Goal: Task Accomplishment & Management: Complete application form

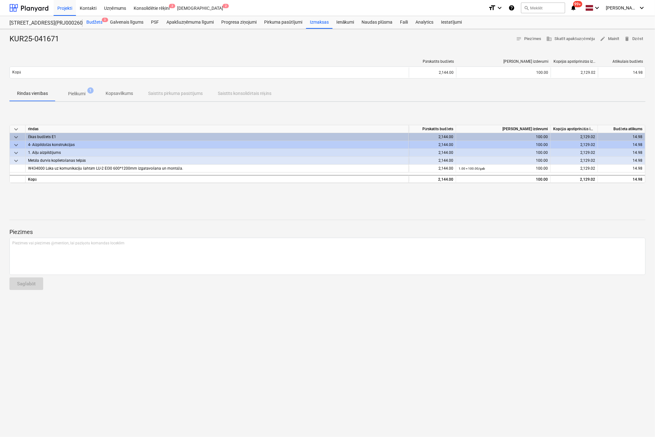
click at [92, 22] on div "Budžets 3" at bounding box center [95, 22] width 24 height 13
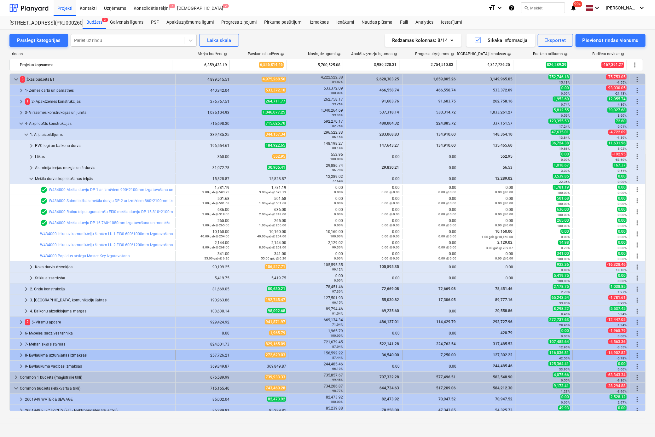
scroll to position [181, 0]
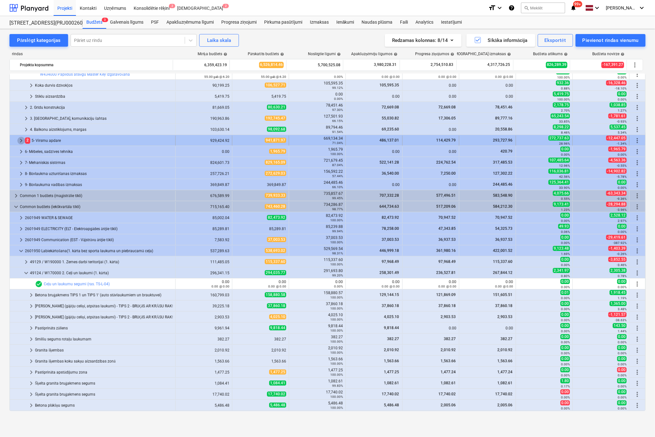
click at [21, 139] on span "keyboard_arrow_right" at bounding box center [21, 141] width 8 height 8
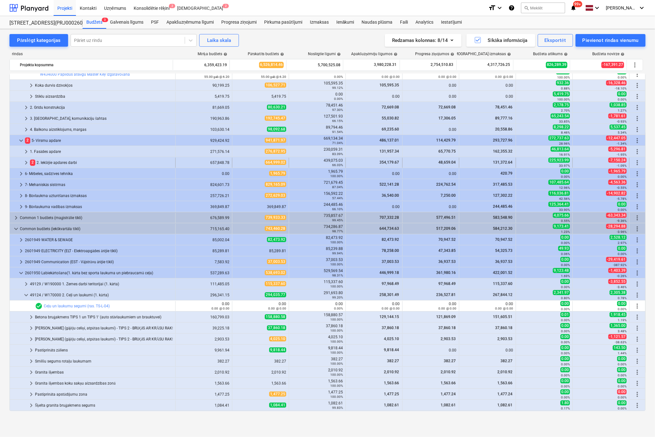
click at [25, 159] on span "keyboard_arrow_right" at bounding box center [26, 163] width 8 height 8
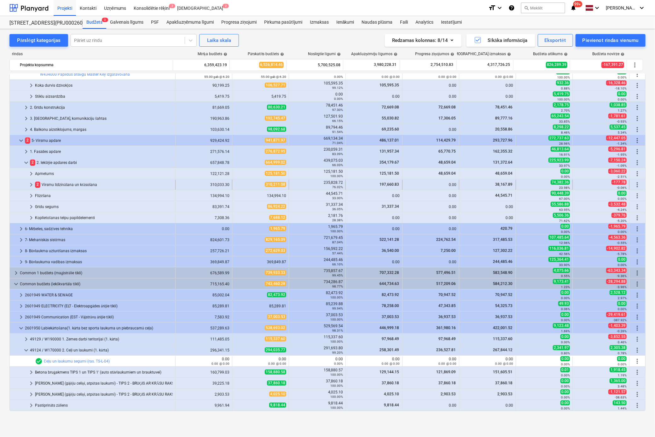
click at [31, 184] on span "keyboard_arrow_right" at bounding box center [31, 185] width 8 height 8
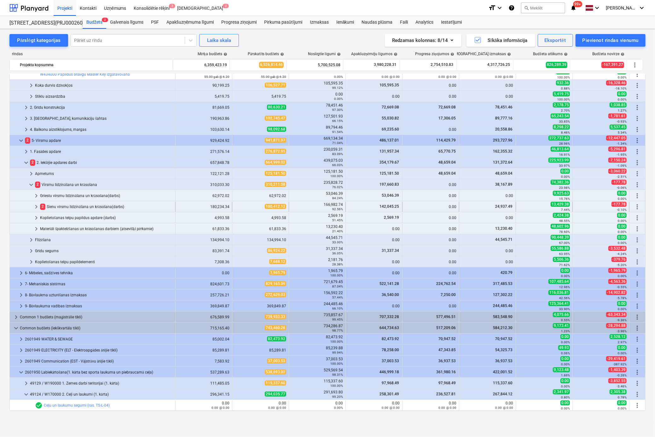
click at [36, 205] on span "keyboard_arrow_right" at bounding box center [36, 207] width 8 height 8
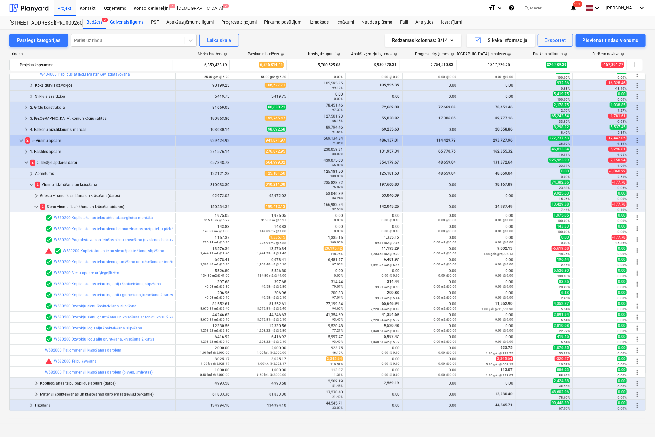
click at [126, 20] on div "Galvenais līgums" at bounding box center [126, 22] width 41 height 13
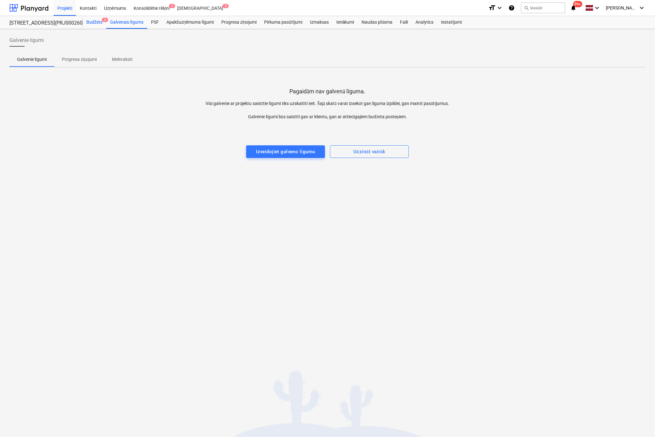
click at [91, 23] on div "Budžets 3" at bounding box center [95, 22] width 24 height 13
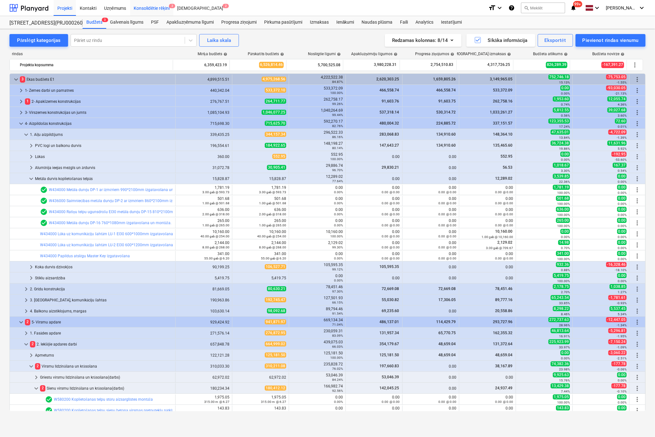
scroll to position [181, 0]
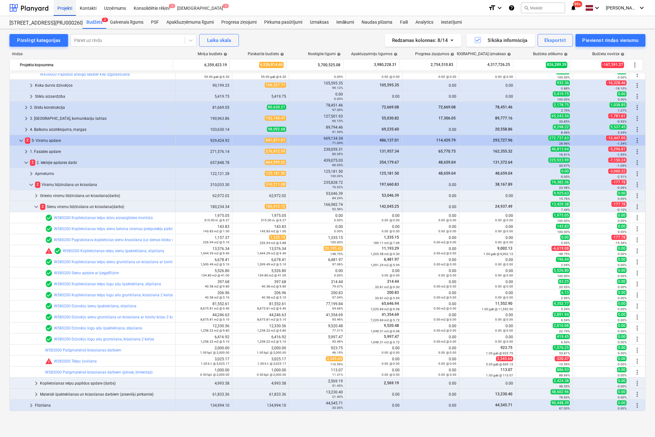
click at [66, 8] on div "Projekti" at bounding box center [65, 8] width 22 height 16
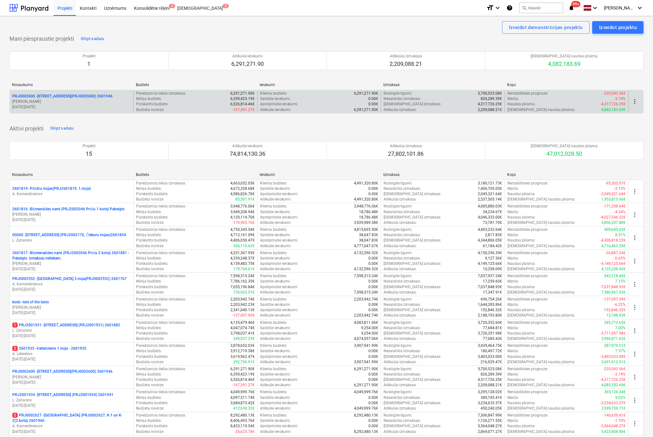
click at [65, 95] on p "PRJ0002600 - Vienības gatve 24, E1 ēka(PRJ0002600) 2601946" at bounding box center [62, 96] width 100 height 5
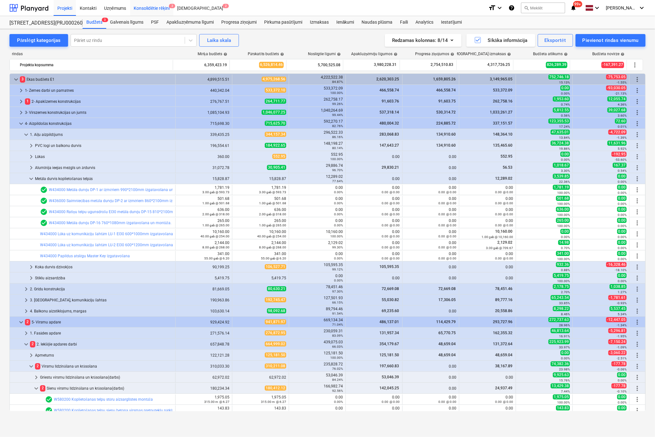
scroll to position [24, 0]
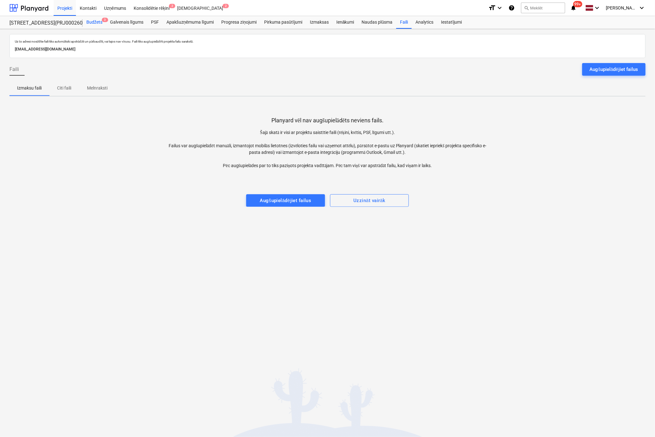
click at [94, 23] on div "Budžets 3" at bounding box center [95, 22] width 24 height 13
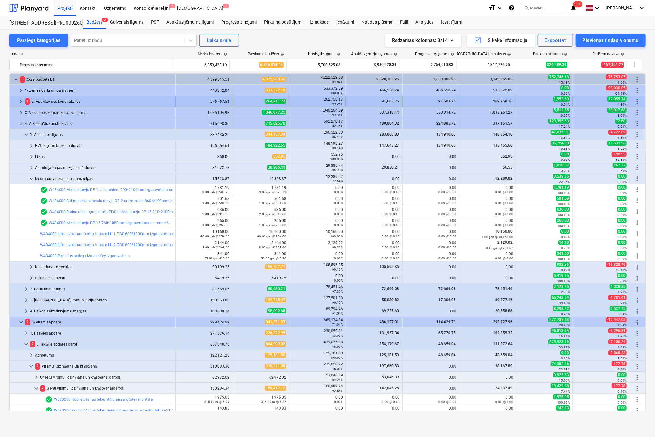
click at [20, 100] on span "keyboard_arrow_right" at bounding box center [21, 102] width 8 height 8
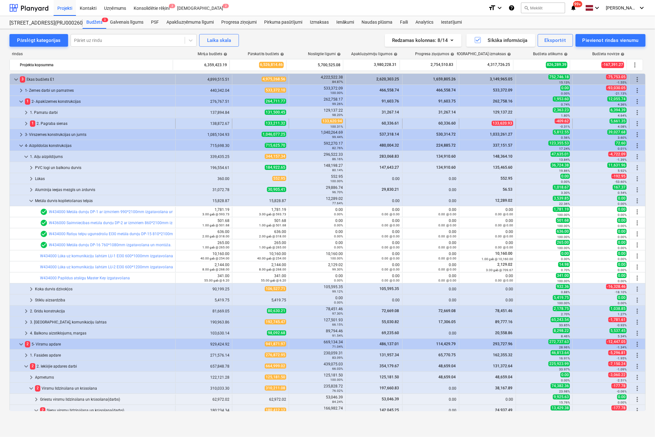
click at [26, 121] on span "keyboard_arrow_right" at bounding box center [26, 124] width 8 height 8
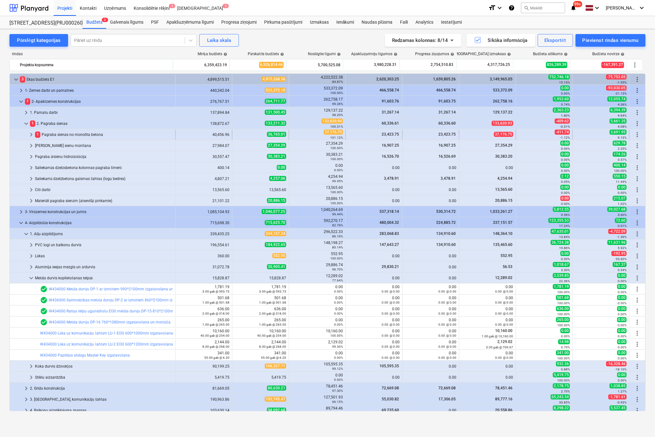
click at [30, 133] on span "keyboard_arrow_right" at bounding box center [31, 135] width 8 height 8
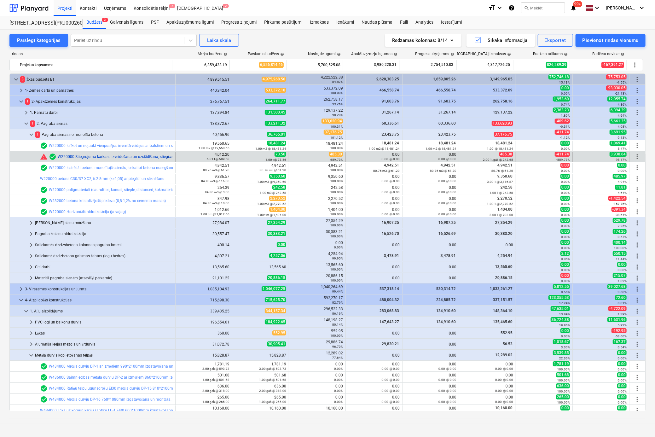
click at [112, 157] on link "W220000 Stiegrojuma karkasu izveidošana un uzstādīšana, stiegras savienojot ar …" at bounding box center [133, 156] width 150 height 4
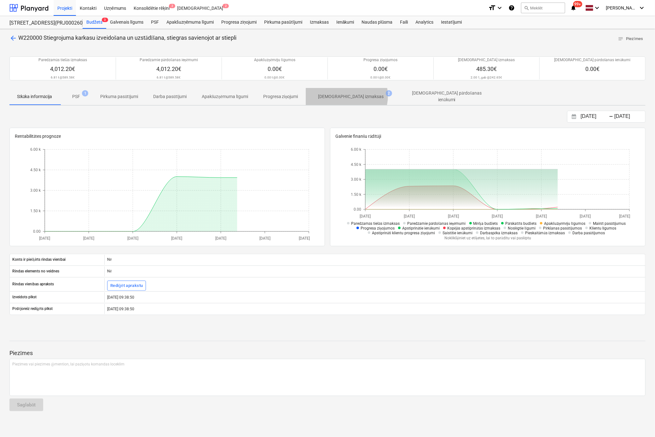
click at [349, 95] on p "[DEMOGRAPHIC_DATA] izmaksas" at bounding box center [351, 96] width 66 height 7
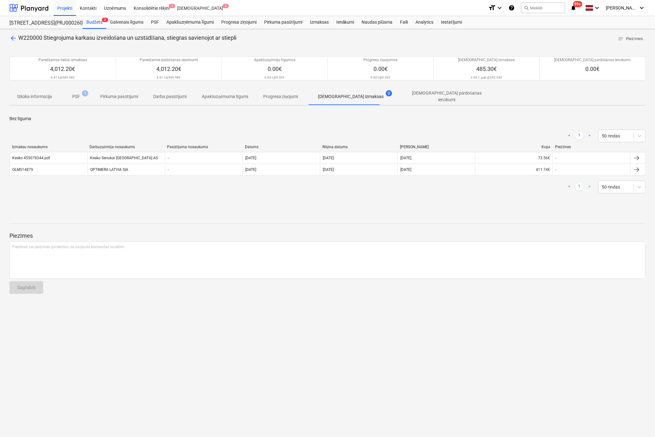
click at [14, 37] on span "arrow_back" at bounding box center [13, 38] width 8 height 8
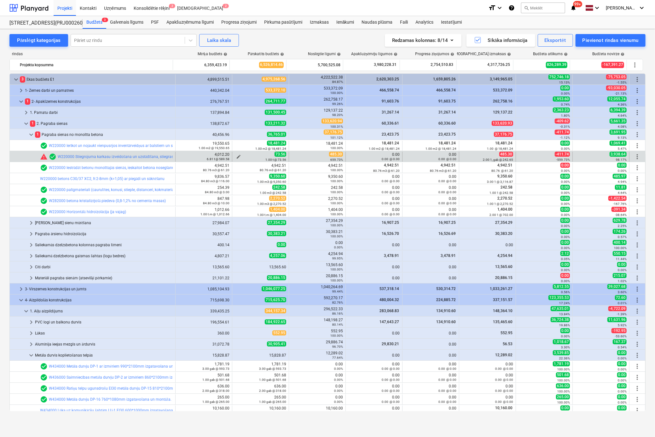
click at [236, 154] on span "edit" at bounding box center [238, 156] width 5 height 5
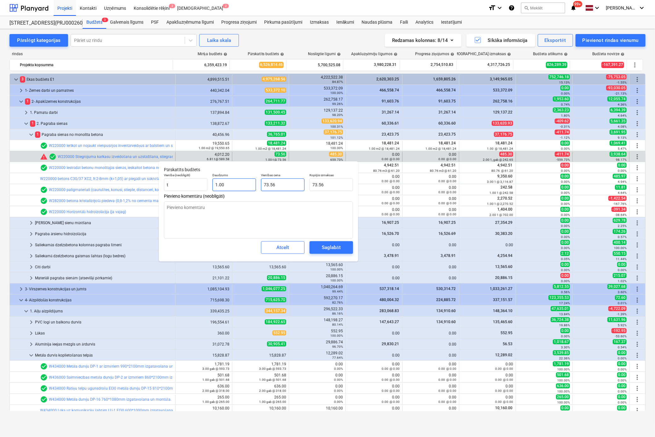
drag, startPoint x: 281, startPoint y: 184, endPoint x: 226, endPoint y: 186, distance: 54.9
click at [227, 186] on div "Vienība (neobligāti) t Daudzums 1.00 Vienības cena 73.56 Kopējās izmaksas 73.56" at bounding box center [258, 181] width 194 height 23
type input "4"
type textarea "x"
type input "4.00"
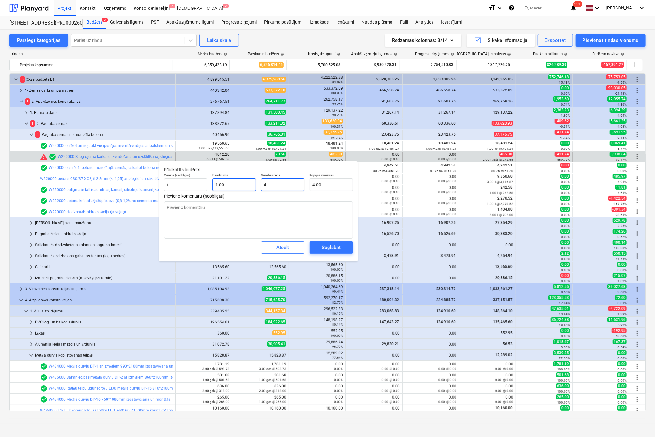
type input "48"
type textarea "x"
type input "48.00"
type input "486"
type textarea "x"
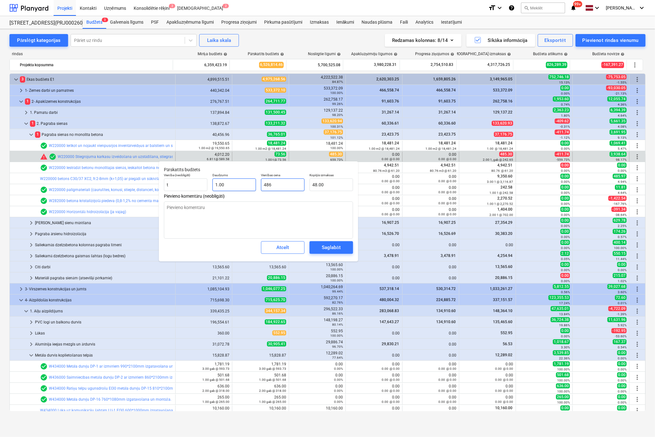
type input "486.00"
click at [339, 244] on div "Saglabāt" at bounding box center [331, 247] width 19 height 8
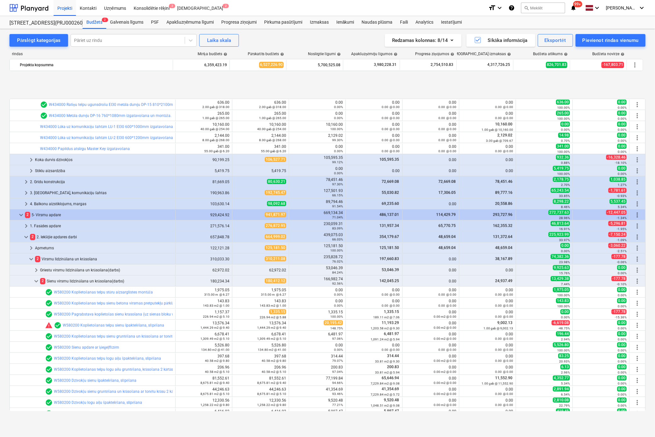
scroll to position [536, 0]
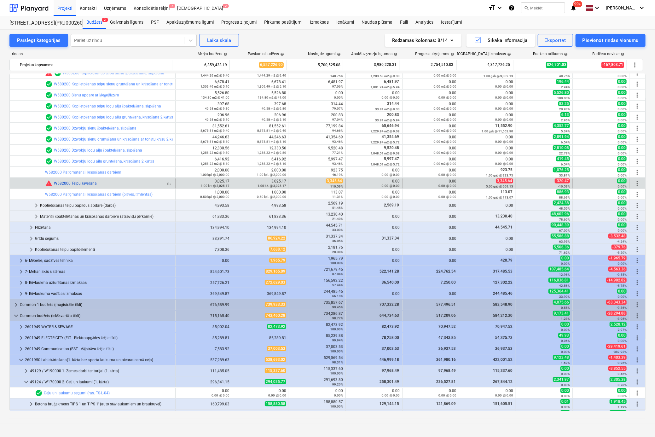
click at [72, 182] on link "W582000 Telpu žāvēšana" at bounding box center [75, 183] width 43 height 4
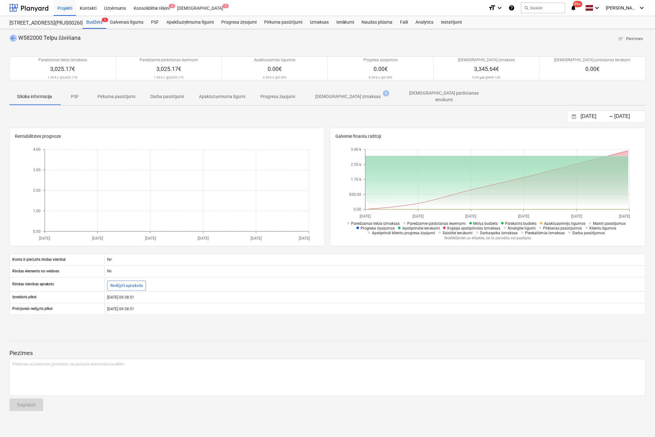
click at [11, 36] on span "arrow_back" at bounding box center [13, 38] width 8 height 8
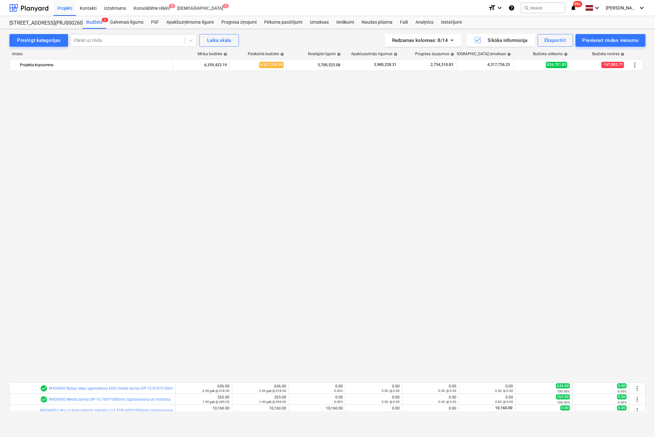
scroll to position [536, 0]
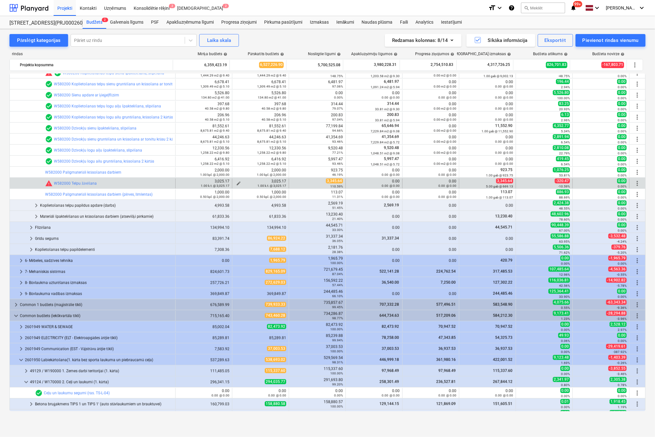
click at [236, 182] on span "edit" at bounding box center [238, 183] width 5 height 5
type textarea "x"
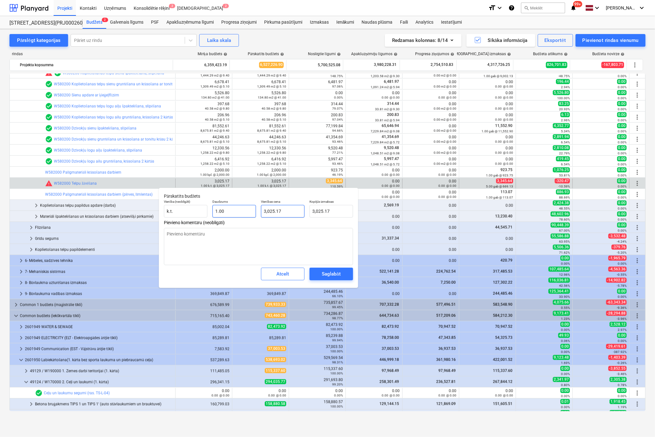
type input "3025.17"
drag, startPoint x: 228, startPoint y: 215, endPoint x: 220, endPoint y: 216, distance: 8.6
click at [220, 216] on div "Vienība (neobligāti) [PERSON_NAME] 1.00 Vienības cena 3025.17 Kopējās izmaksas …" at bounding box center [258, 208] width 194 height 23
type textarea "x"
type input "5"
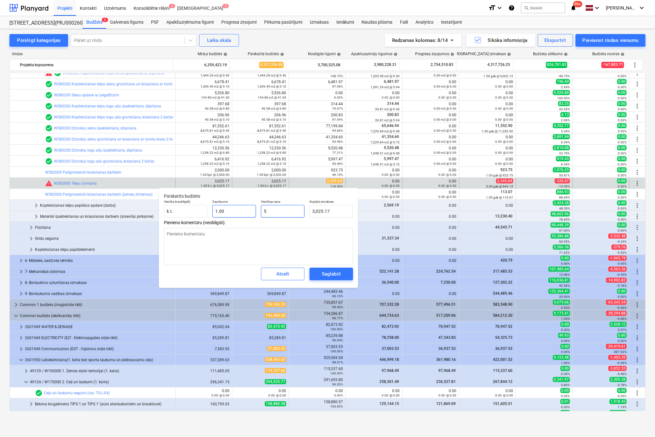
type input "5.00"
type textarea "x"
type input "50"
type input "50.00"
type textarea "x"
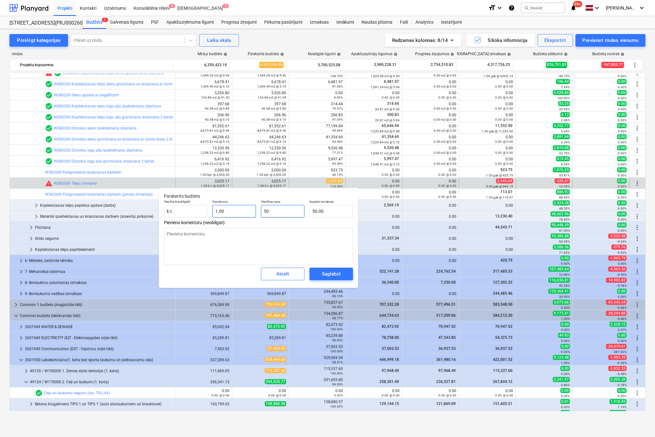
type input "500"
type input "500.00"
type textarea "x"
type input "5000"
type input "5,000.00"
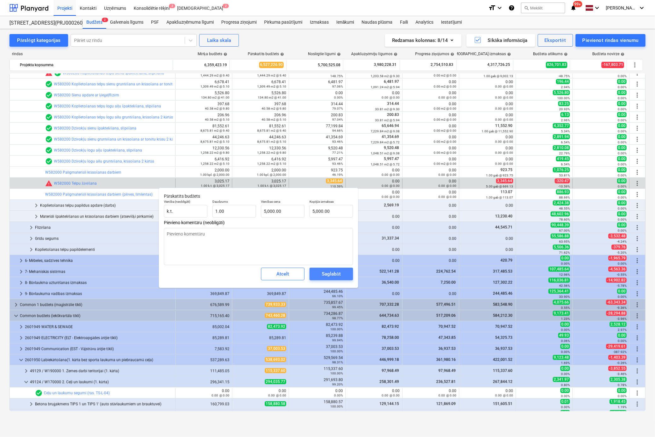
click at [342, 271] on span "Saglabāt" at bounding box center [331, 274] width 28 height 8
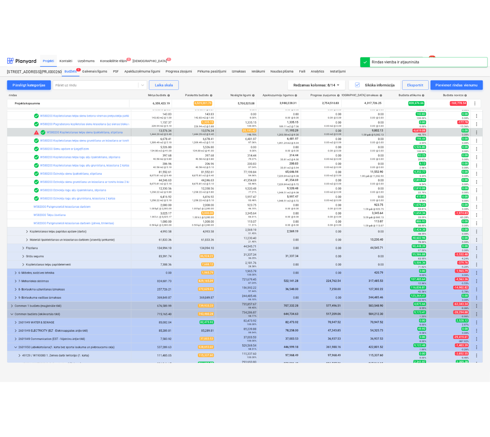
scroll to position [410, 0]
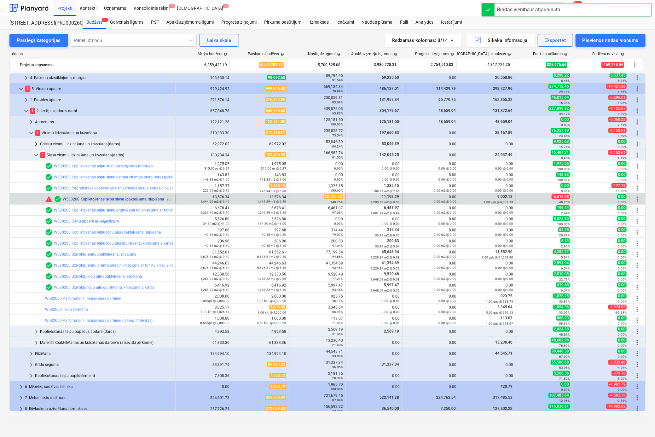
click at [79, 198] on link "W580200 Koplietošanas telpu sienu špaktelēšana, slīpēšana" at bounding box center [113, 199] width 101 height 4
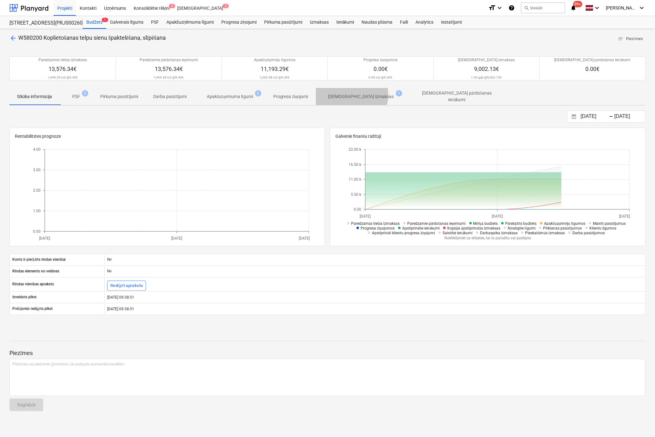
click at [352, 94] on p "[DEMOGRAPHIC_DATA] izmaksas" at bounding box center [361, 96] width 66 height 7
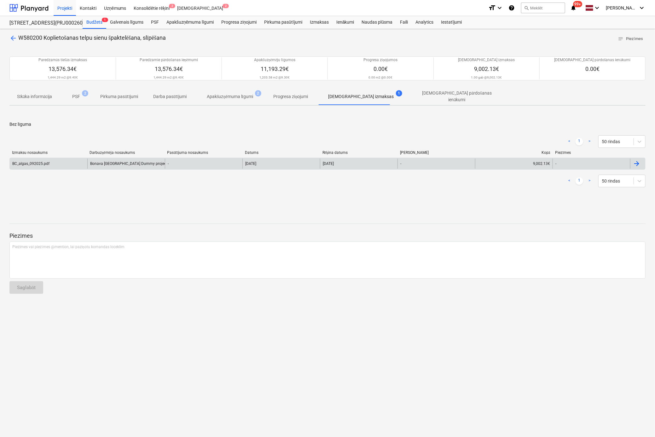
click at [37, 161] on div "BC_algas_092025.pdf" at bounding box center [30, 163] width 37 height 4
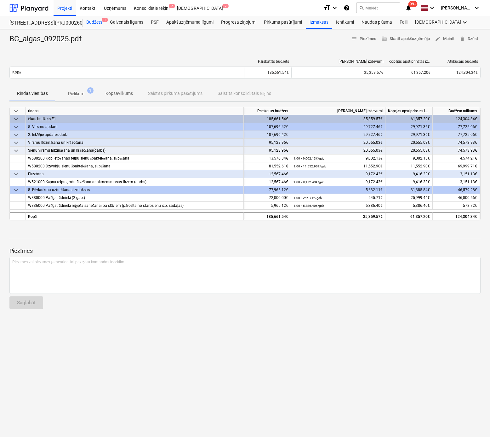
click at [96, 20] on div "Budžets 1" at bounding box center [95, 22] width 24 height 13
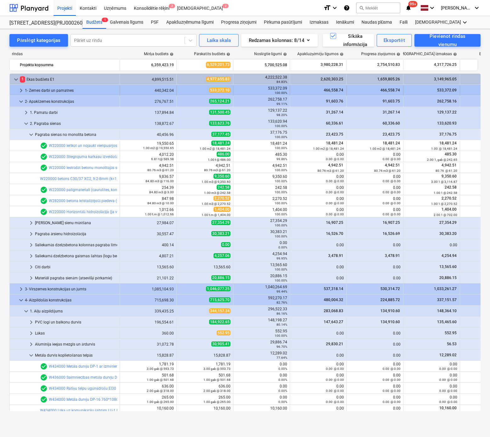
click at [32, 87] on div "1- Zemes darbi un pamatnes" at bounding box center [71, 90] width 92 height 10
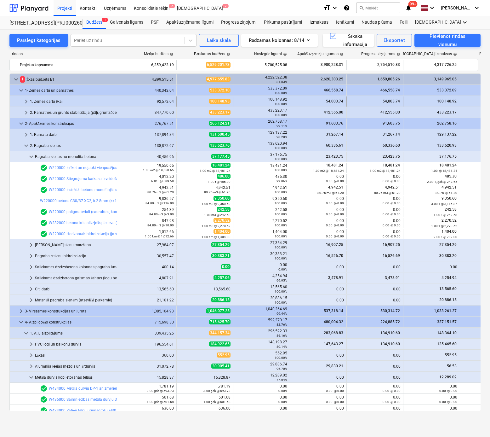
click at [42, 98] on div "1. Zemes darbi ēkai" at bounding box center [73, 101] width 87 height 10
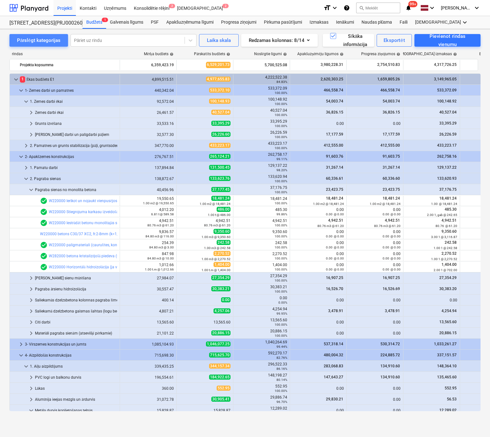
click at [44, 42] on div "Pārslēgt kategorijas" at bounding box center [38, 40] width 43 height 8
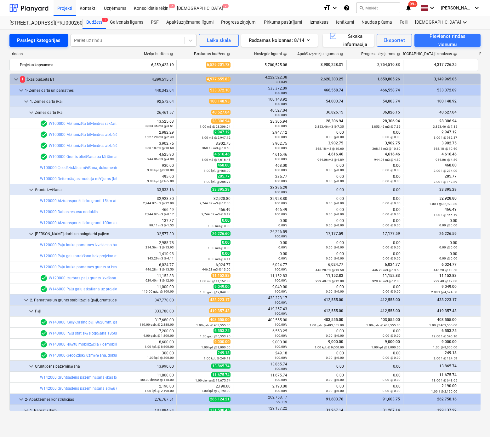
click at [44, 41] on div "Pārslēgt kategorijas" at bounding box center [38, 40] width 43 height 8
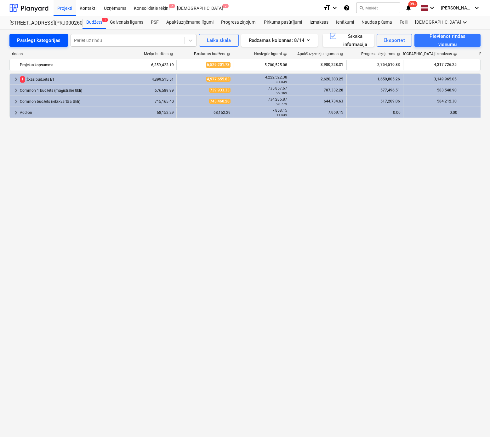
click at [44, 41] on div "Pārslēgt kategorijas" at bounding box center [38, 40] width 43 height 8
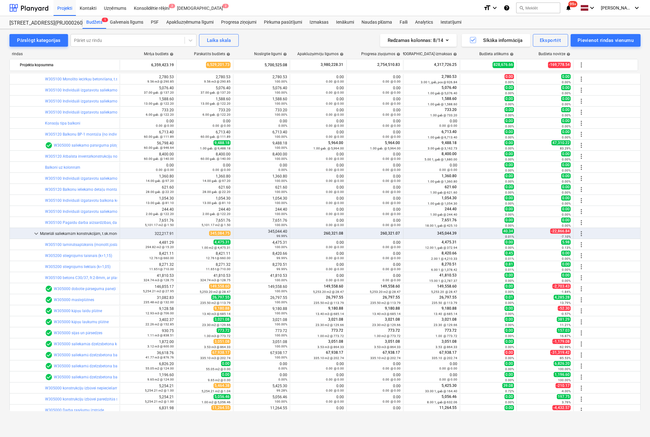
scroll to position [1355, 0]
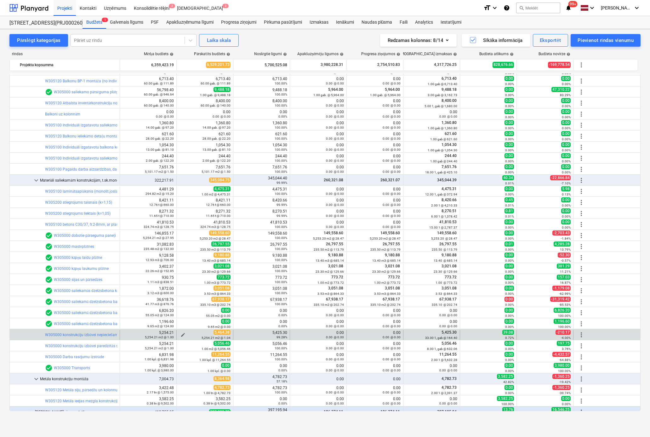
click at [184, 333] on span "edit" at bounding box center [183, 334] width 5 height 5
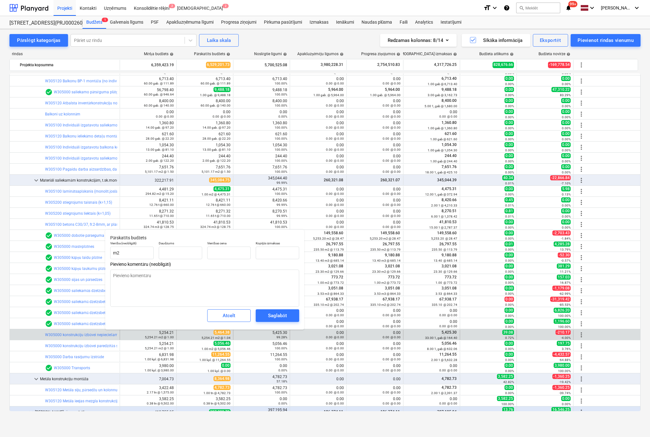
type textarea "x"
type input "5,254.21"
type input "1.04"
type input "5,464.38"
click at [240, 251] on input "1.04" at bounding box center [228, 252] width 43 height 13
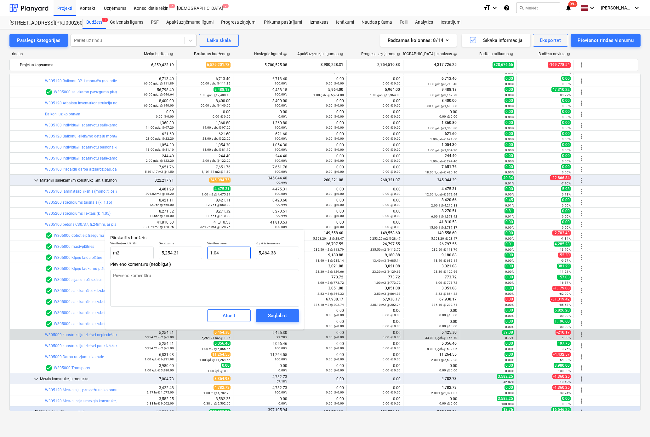
type input "1.0"
type textarea "x"
type input "5,254.21"
type textarea "x"
type input "1.03"
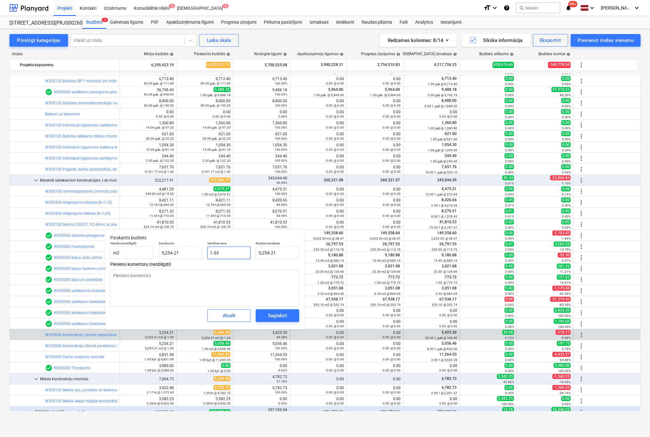
type input "5,411.84"
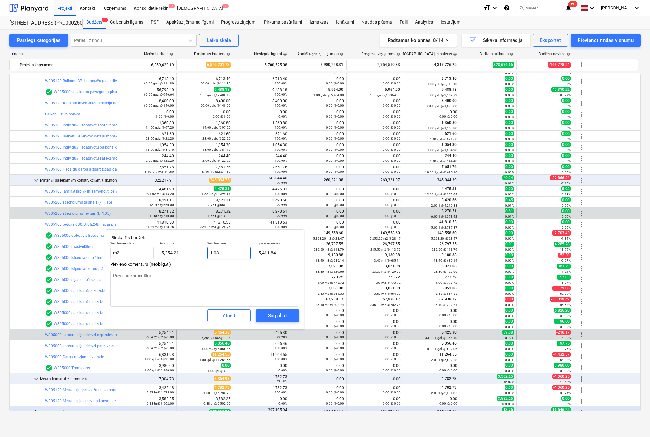
type textarea "x"
type input "1.039"
type input "5,459.12"
type input "1.039"
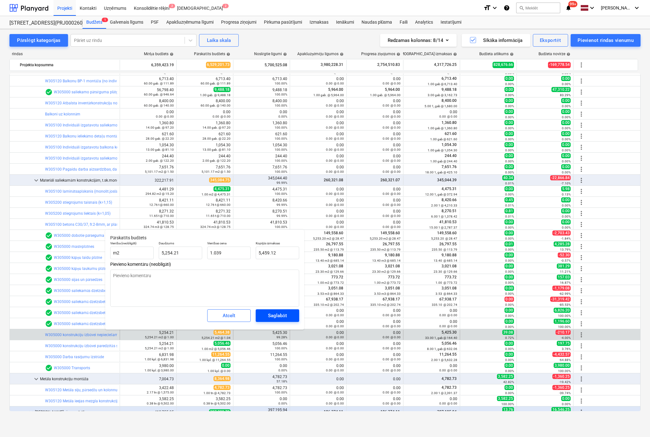
type textarea "x"
type input "1.04"
click at [266, 314] on span "Saglabāt" at bounding box center [277, 315] width 28 height 8
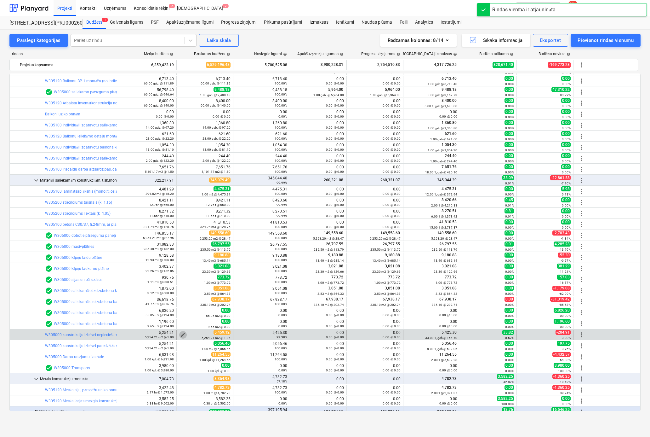
click at [182, 334] on span "edit" at bounding box center [183, 334] width 5 height 5
type textarea "x"
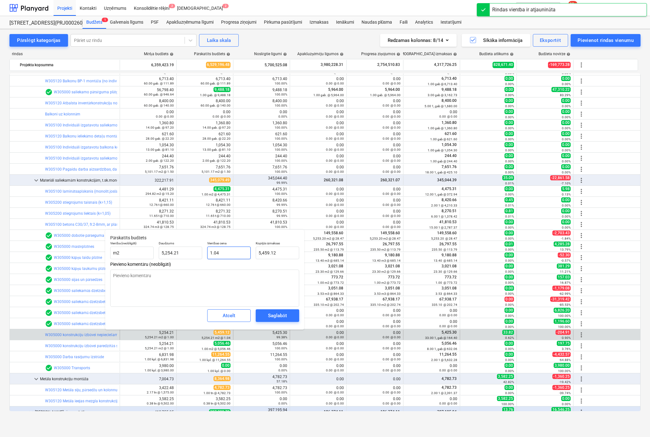
type input "1.039"
click at [225, 252] on input "1.039" at bounding box center [228, 252] width 43 height 13
type textarea "x"
type input "1.03"
type input "5,411.84"
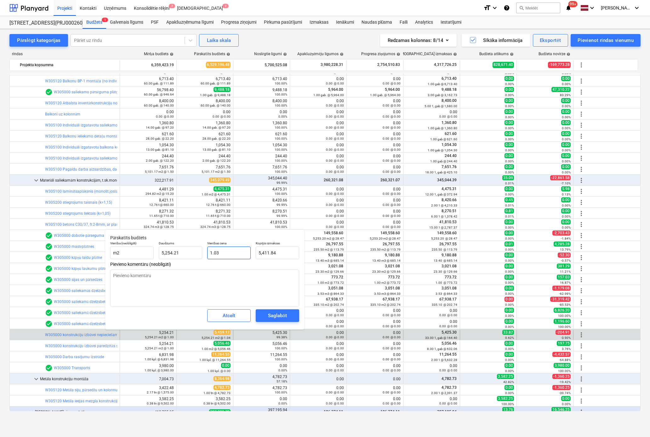
type textarea "x"
type input "1.035"
type input "5,438.11"
type input "1.035"
type textarea "x"
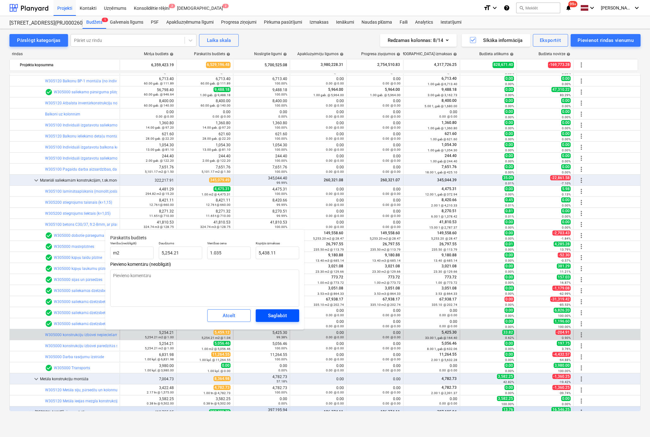
type input "1.04"
click at [286, 317] on div "Saglabāt" at bounding box center [277, 315] width 19 height 8
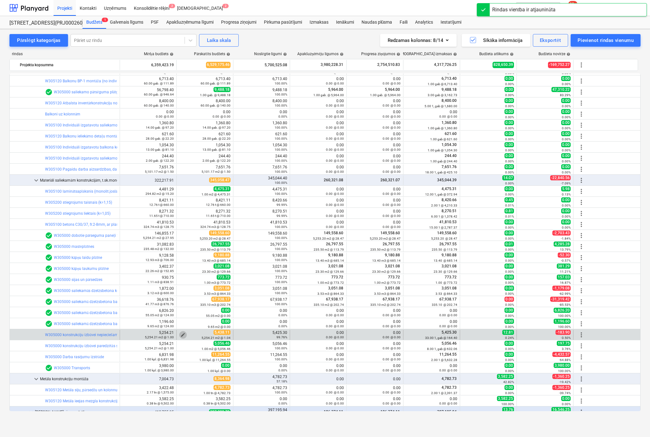
click at [183, 333] on span "edit" at bounding box center [183, 334] width 5 height 5
type textarea "x"
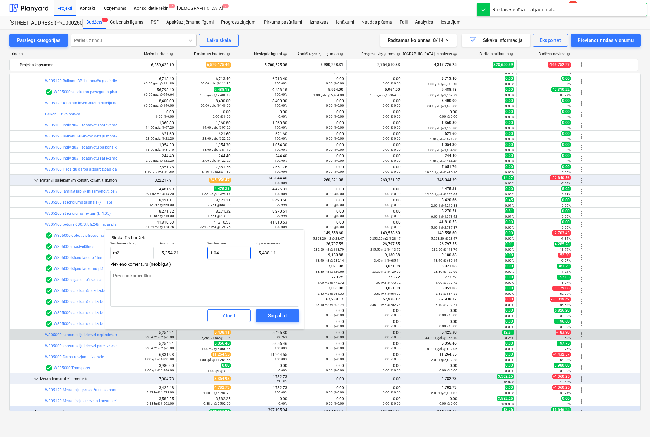
type input "1.035"
click at [243, 252] on input "1.035" at bounding box center [228, 252] width 43 height 13
type textarea "x"
type input "1.03"
type input "5,411.84"
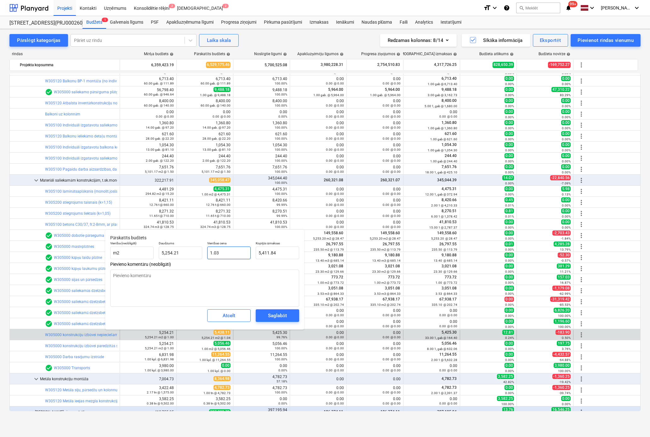
type textarea "x"
type input "1.034"
type input "5,432.85"
type input "1.034"
type textarea "x"
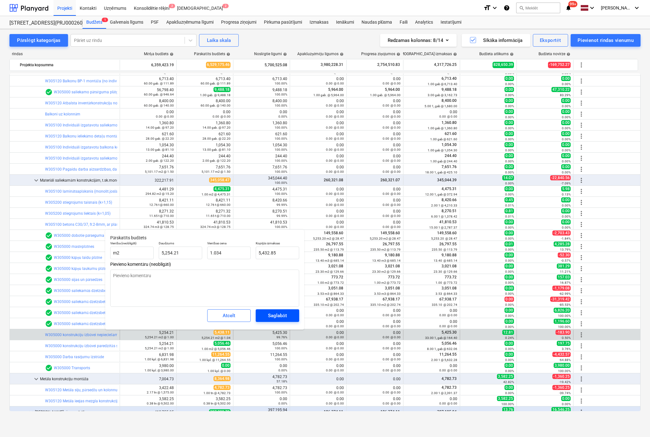
type input "1.03"
click at [277, 317] on div "Saglabāt" at bounding box center [277, 315] width 19 height 8
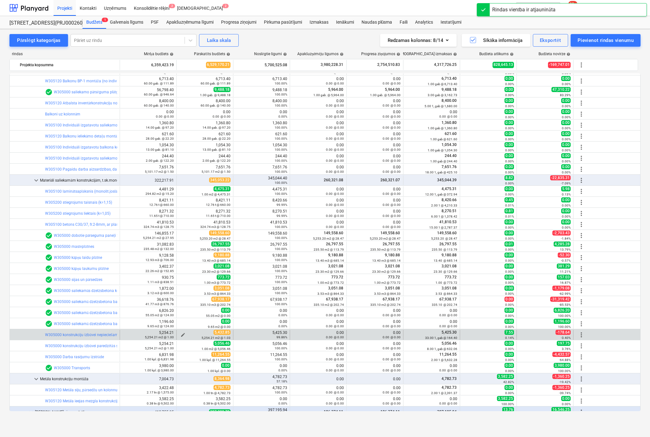
click at [183, 333] on span "edit" at bounding box center [183, 334] width 5 height 5
type textarea "x"
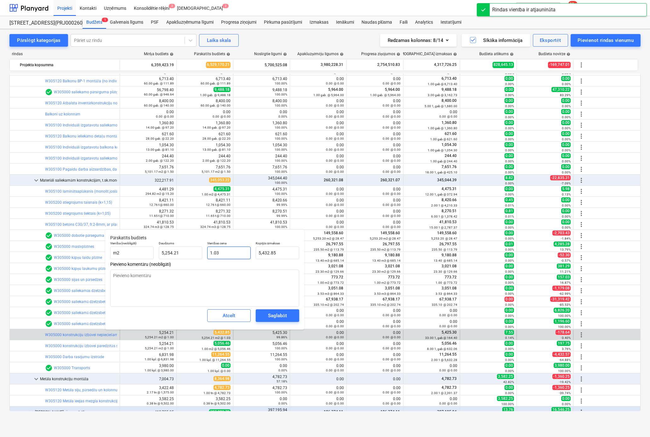
type input "1.034"
click at [237, 254] on input "1.034" at bounding box center [228, 252] width 43 height 13
type textarea "x"
type input "1.03"
type input "5,411.84"
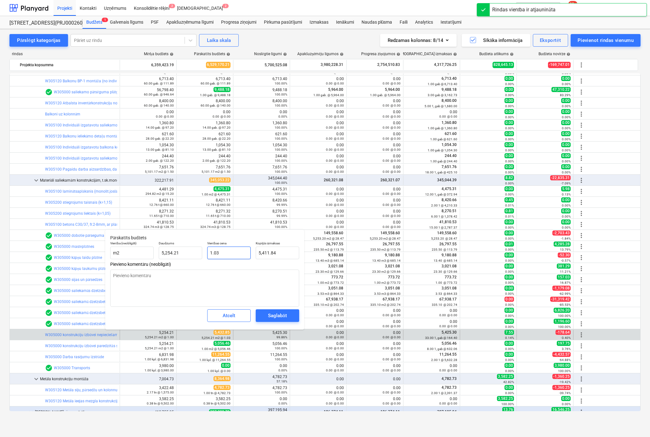
type textarea "x"
type input "1.033"
type input "5,427.60"
type input "1.033"
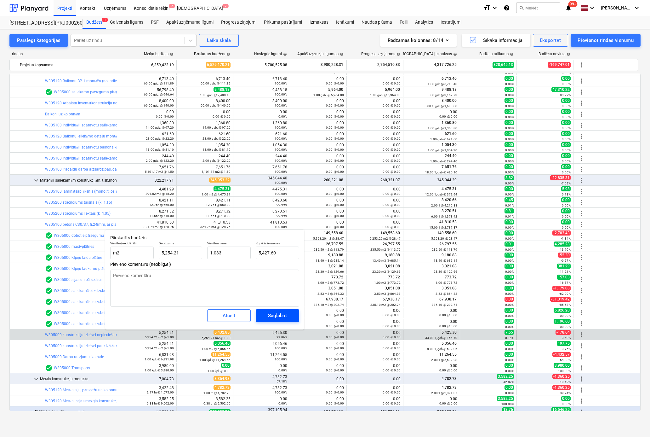
type textarea "x"
type input "1.03"
click at [276, 314] on div "Saglabāt" at bounding box center [277, 315] width 19 height 8
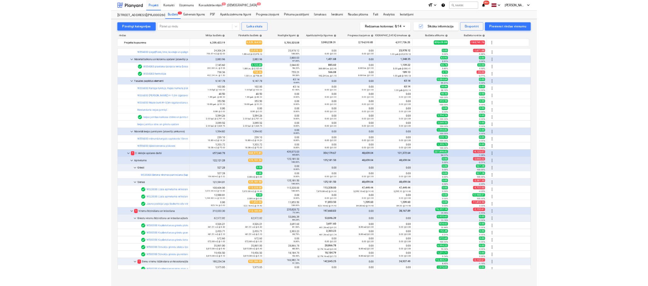
scroll to position [3938, 0]
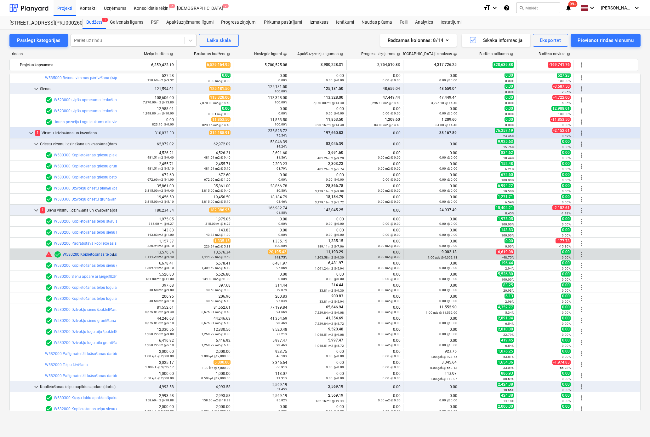
click at [100, 253] on link "W580200 Koplietošanas telpu sienu špaktelēšana, slīpēšana" at bounding box center [113, 254] width 101 height 4
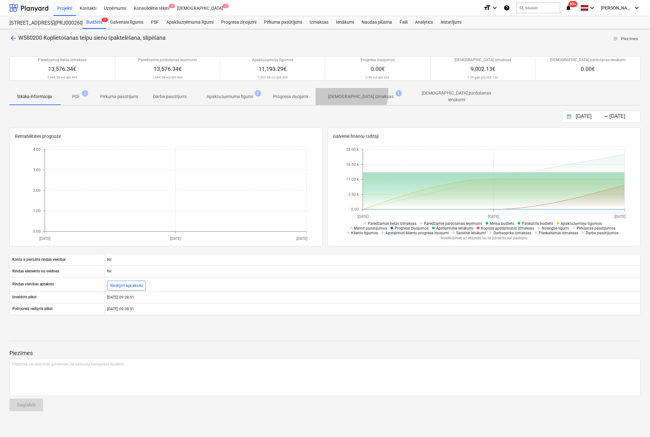
click at [341, 91] on span "[DEMOGRAPHIC_DATA] izmaksas 1" at bounding box center [361, 96] width 91 height 11
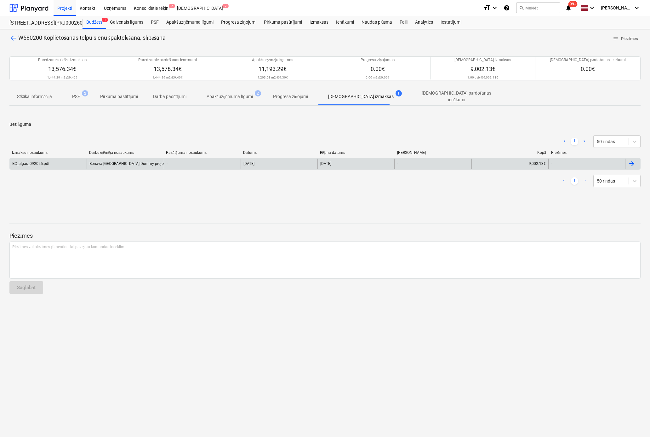
click at [103, 161] on div "Bonava [GEOGRAPHIC_DATA] Dummy projects" at bounding box center [125, 163] width 77 height 10
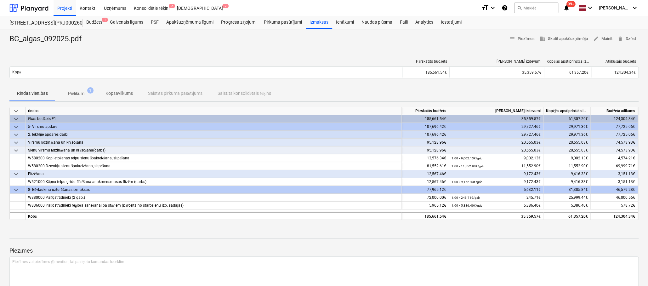
click at [83, 93] on p "Pielikumi" at bounding box center [76, 93] width 17 height 7
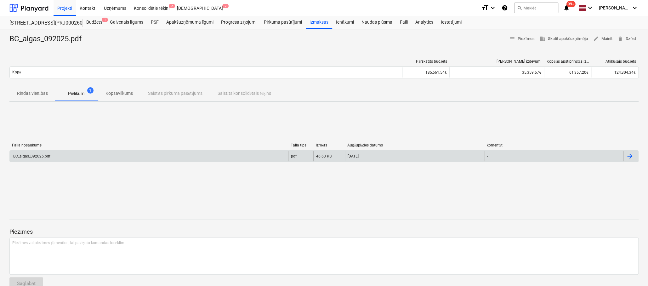
click at [35, 155] on div "BC_algas_092025.pdf" at bounding box center [31, 156] width 38 height 4
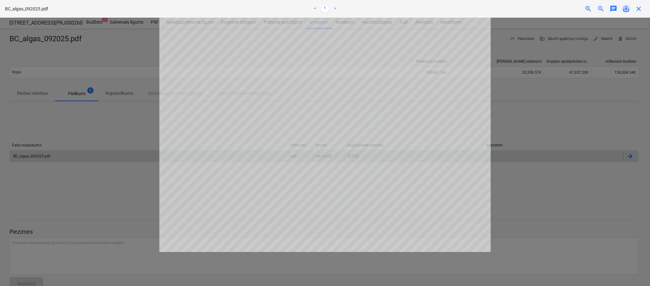
click at [628, 8] on span "save_alt" at bounding box center [627, 9] width 8 height 8
click at [118, 190] on div at bounding box center [325, 152] width 650 height 268
click at [638, 9] on span "close" at bounding box center [639, 9] width 8 height 8
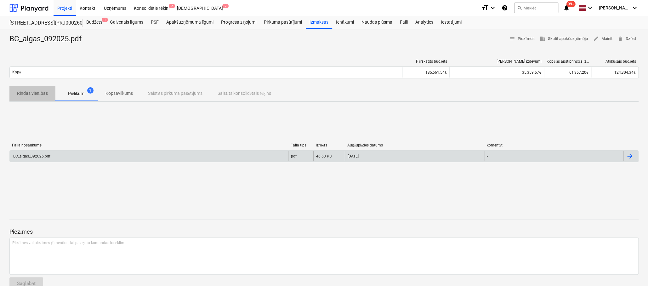
click at [43, 90] on p "Rindas vienības" at bounding box center [32, 93] width 31 height 7
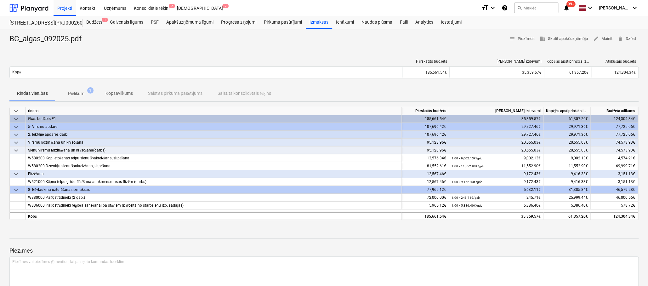
click at [122, 234] on div at bounding box center [323, 232] width 629 height 5
click at [606, 37] on span "edit Mainīt" at bounding box center [603, 38] width 20 height 7
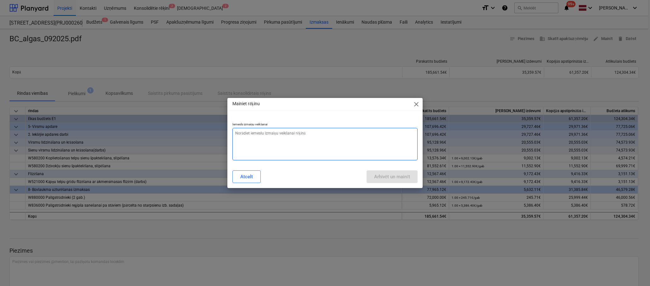
click at [353, 133] on textarea at bounding box center [325, 144] width 185 height 32
type textarea "x"
type textarea "n"
type textarea "x"
type textarea "ne"
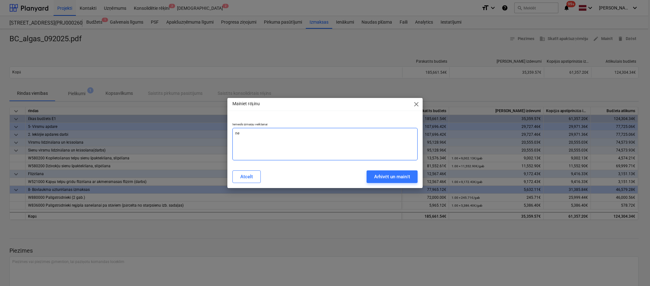
type textarea "x"
type textarea "nep"
type textarea "x"
type textarea "nepa"
type textarea "x"
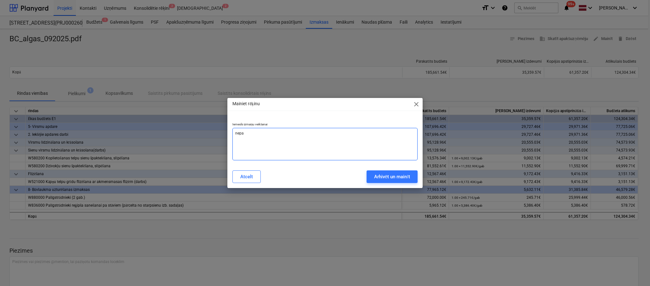
type textarea "nepar"
type textarea "x"
type textarea "nepare"
type textarea "x"
type textarea "neparei"
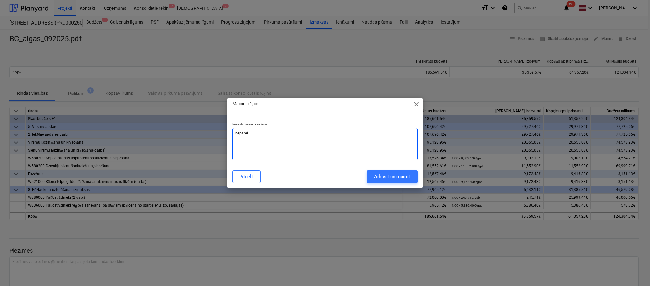
type textarea "x"
type textarea "nepareiz"
type textarea "x"
type textarea "nepareiza"
type textarea "x"
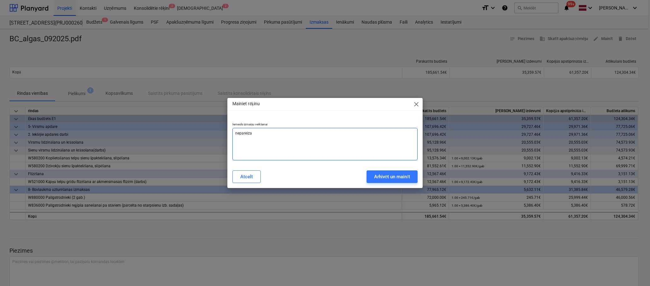
type textarea "nepareizas"
type textarea "x"
type textarea "nepareizas"
type textarea "x"
type textarea "nepareizas r"
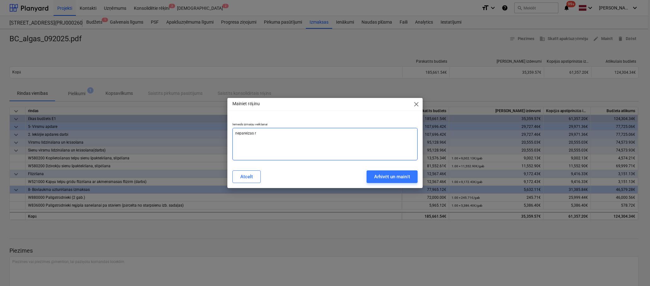
type textarea "x"
type textarea "nepareizas"
type textarea "x"
type textarea "nepareizas k"
type textarea "x"
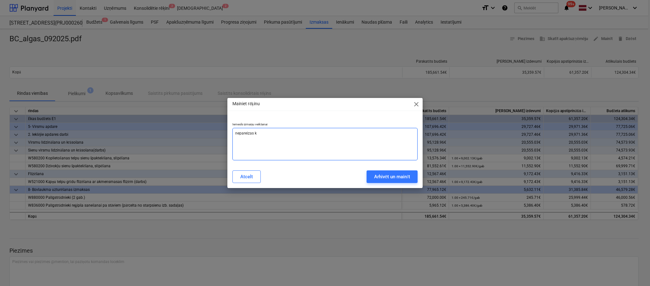
type textarea "nepareizas ko"
type textarea "x"
type textarea "nepareizas kod"
type textarea "x"
type textarea "nepareizas [PERSON_NAME]"
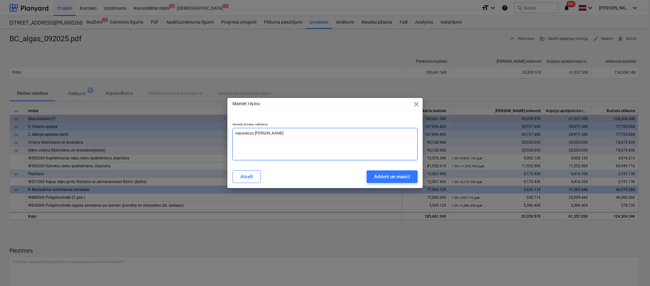
type textarea "x"
type textarea "nepareizas [PERSON_NAME]"
type textarea "x"
type textarea "nepareizas [PERSON_NAME]"
type textarea "x"
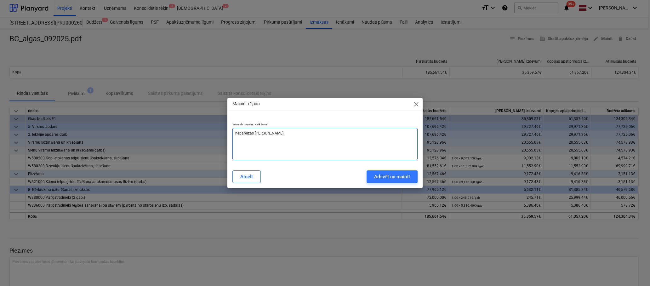
type textarea "nepareizas [PERSON_NAME]"
type textarea "x"
type textarea "nepareizas [PERSON_NAME]"
type textarea "x"
type textarea "nepareizas [PERSON_NAME]"
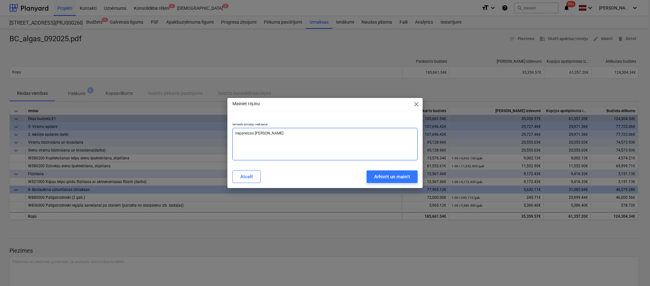
type textarea "x"
type textarea "nepareizas [PERSON_NAME]"
type textarea "x"
type textarea "nepareizas [PERSON_NAME]"
type textarea "x"
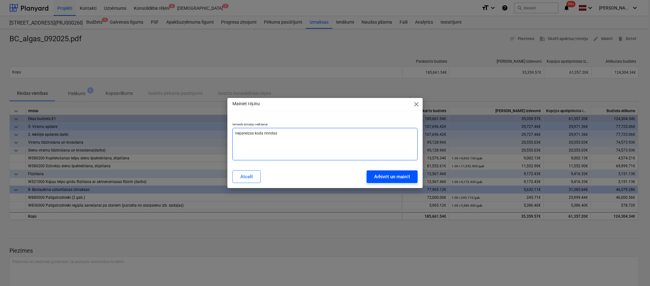
type textarea "nepareizas koda rinndas"
click at [398, 174] on div "Arhivēt un mainīt" at bounding box center [392, 177] width 36 height 8
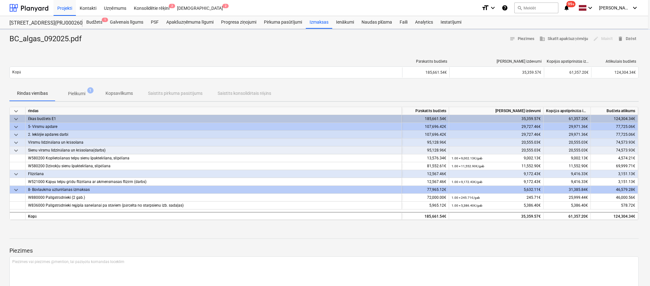
type textarea "x"
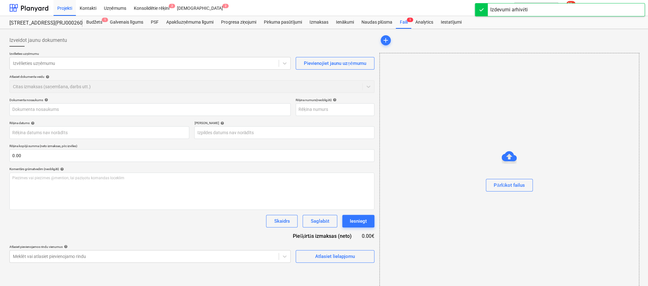
type input "BC_algas_092025.pdf"
type input "[DATE]"
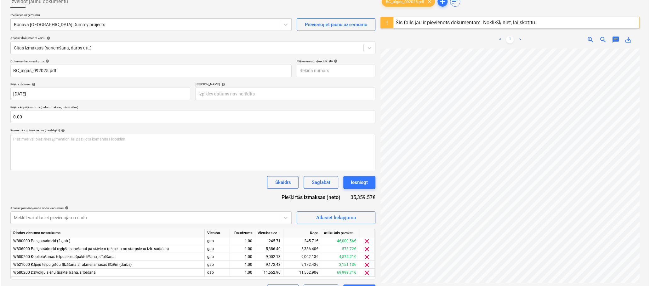
scroll to position [74, 0]
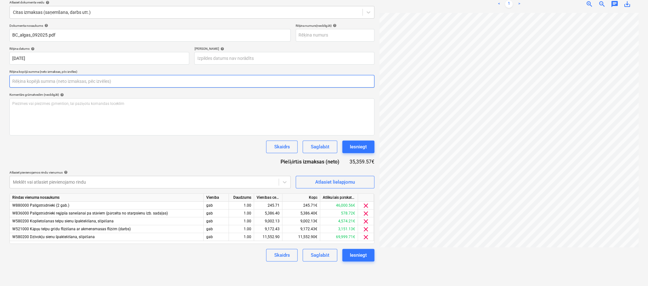
click at [32, 81] on input "text" at bounding box center [191, 81] width 365 height 13
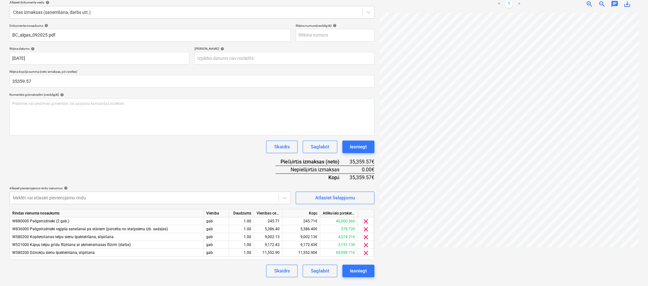
type input "35,359.57"
click at [85, 268] on div "Skaidrs Saglabāt Iesniegt" at bounding box center [191, 271] width 365 height 13
drag, startPoint x: 265, startPoint y: 236, endPoint x: 285, endPoint y: 235, distance: 20.8
click at [0, 0] on div "W580200 Koplietošanas telpu sienu špaktelēšana, slīpēšana gab 1.00 9,002.13 9,0…" at bounding box center [0, 0] width 0 height 0
click at [270, 237] on div "9,002.13" at bounding box center [268, 237] width 23 height 8
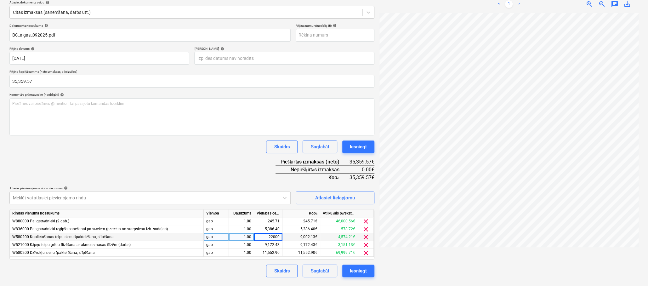
type input "2200"
click at [241, 273] on div "Skaidrs Saglabāt Iesniegt" at bounding box center [191, 271] width 365 height 13
click at [334, 196] on div "Atlasiet lielapjomu" at bounding box center [335, 198] width 40 height 8
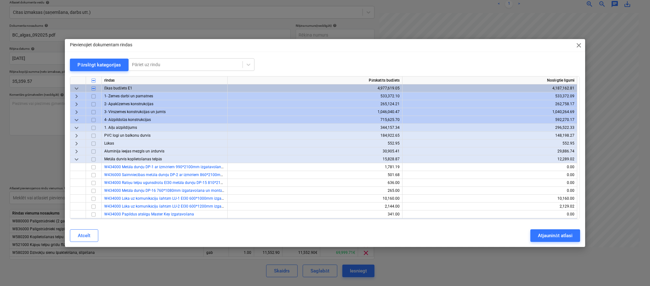
click at [77, 158] on span "keyboard_arrow_down" at bounding box center [77, 160] width 8 height 8
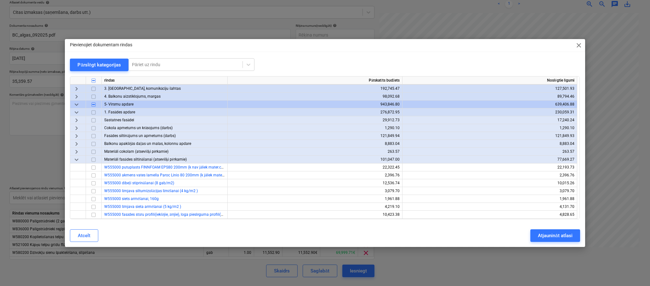
scroll to position [95, 0]
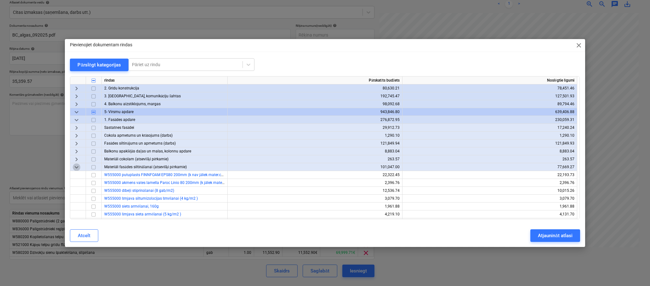
click at [75, 166] on span "keyboard_arrow_down" at bounding box center [77, 168] width 8 height 8
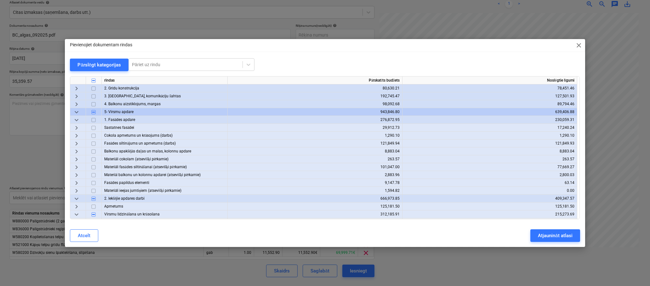
click at [78, 119] on span "keyboard_arrow_down" at bounding box center [77, 120] width 8 height 8
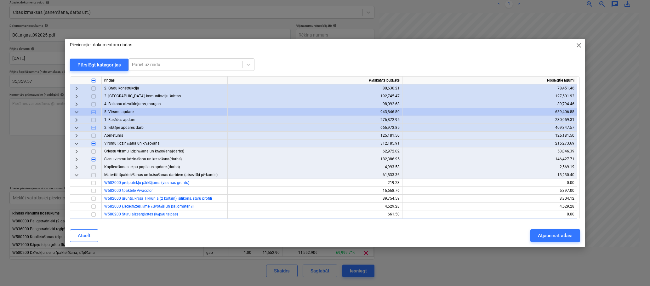
scroll to position [126, 0]
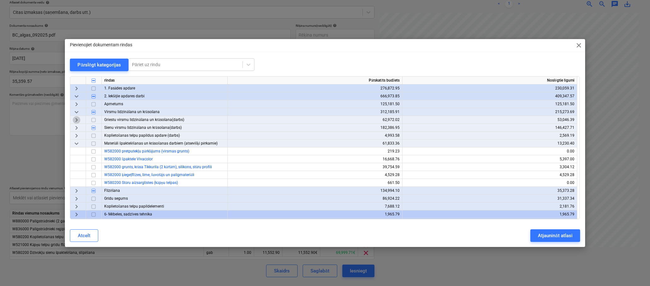
click at [77, 120] on span "keyboard_arrow_right" at bounding box center [77, 120] width 8 height 8
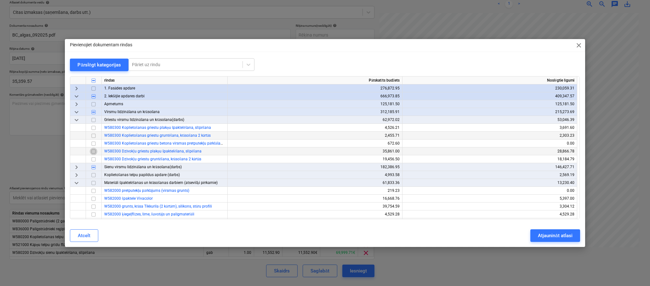
click at [94, 152] on input "checkbox" at bounding box center [94, 152] width 8 height 8
click at [547, 234] on div "Atjaunināt atlasi" at bounding box center [555, 236] width 34 height 8
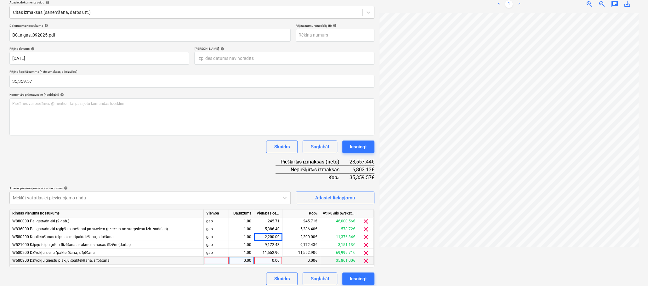
click at [277, 261] on div "0.00" at bounding box center [268, 261] width 23 height 8
type input "6802.13"
click at [239, 279] on div "Skaidrs Saglabāt Iesniegt" at bounding box center [191, 279] width 365 height 13
click at [356, 278] on div "Iesniegt" at bounding box center [358, 279] width 17 height 8
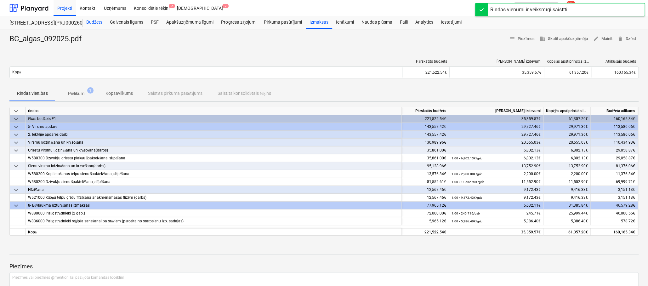
click at [93, 20] on div "Budžets" at bounding box center [95, 22] width 24 height 13
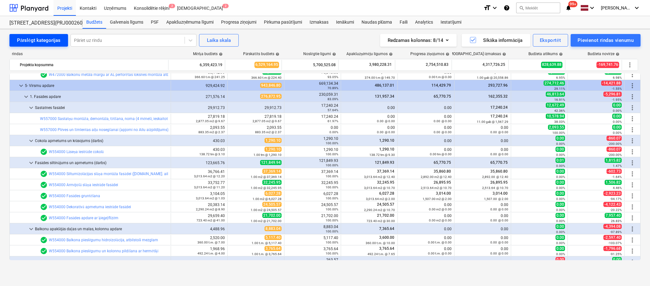
scroll to position [3308, 0]
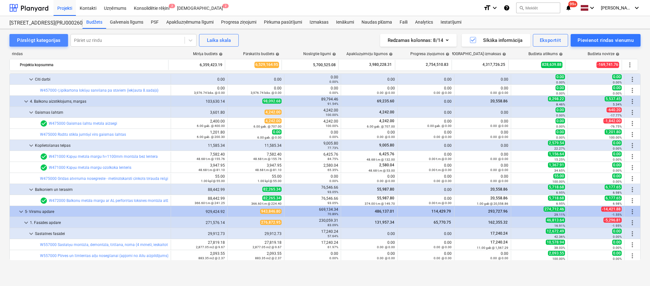
click at [43, 42] on div "Pārslēgt kategorijas" at bounding box center [38, 40] width 43 height 8
click at [43, 40] on div "Pārslēgt kategorijas" at bounding box center [38, 40] width 43 height 8
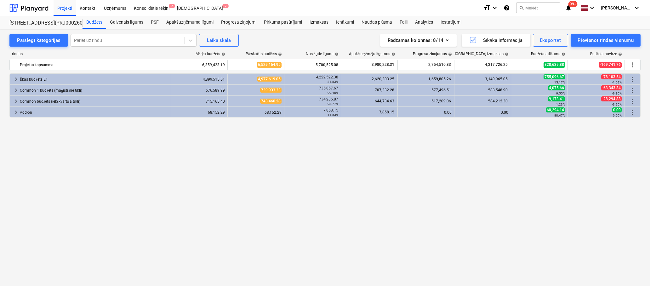
click at [33, 164] on div "keyboard_arrow_right [PERSON_NAME] budžets E1 4,899,515.51 4,977,619.05 4,222,5…" at bounding box center [324, 166] width 631 height 187
click at [403, 22] on div "Faili" at bounding box center [403, 22] width 15 height 13
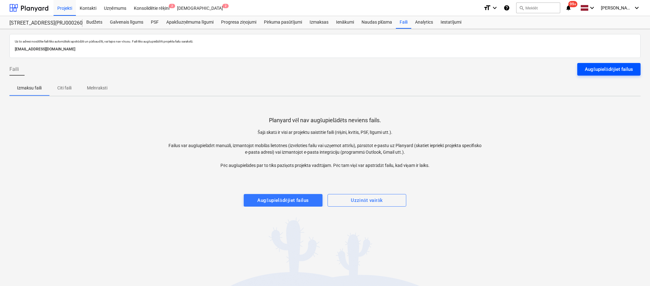
click at [592, 66] on div "Augšupielādējiet failus" at bounding box center [609, 69] width 48 height 8
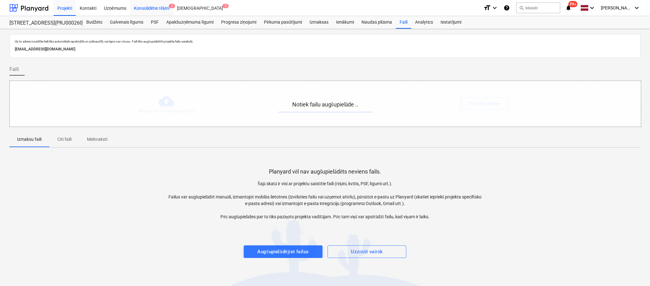
click at [157, 8] on div "Konsolidētie rēķini 2" at bounding box center [151, 8] width 43 height 16
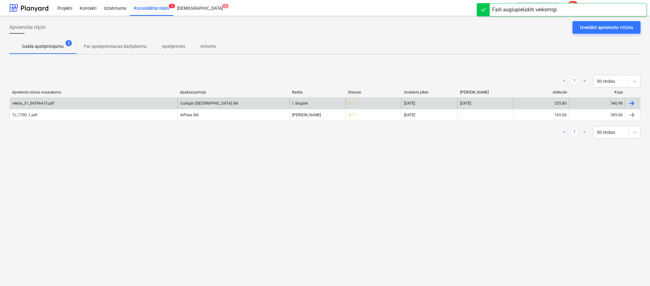
click at [37, 101] on div "rekins_31_04396415.pdf" at bounding box center [33, 103] width 42 height 4
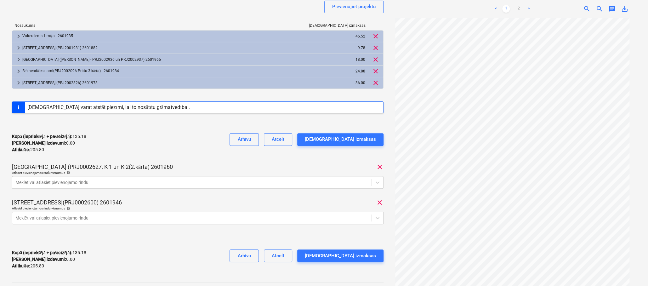
scroll to position [95, 0]
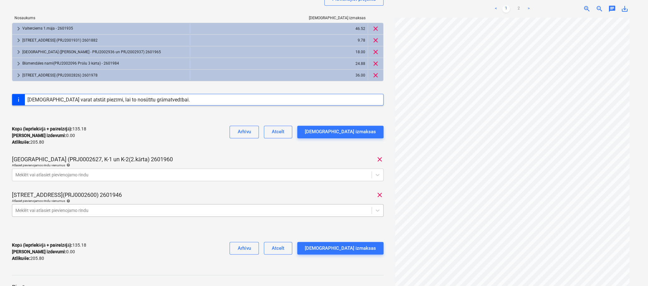
click at [103, 192] on body "Projekti Kontakti Uzņēmums Konsolidētie rēķini 2 Iesūtne 2 format_size keyboard…" at bounding box center [324, 48] width 648 height 286
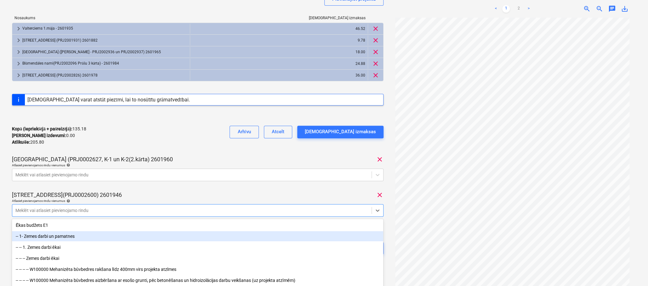
scroll to position [126, 0]
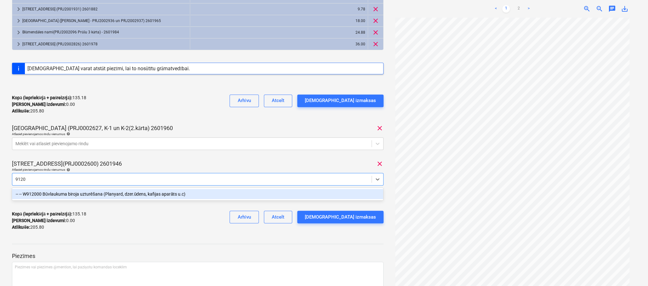
type input "91200"
click at [103, 195] on div "-- -- W912000 Būvlaukuma biroja uzturēšana (Planyard, dzer.ūdens, kafijas aparā…" at bounding box center [197, 194] width 371 height 10
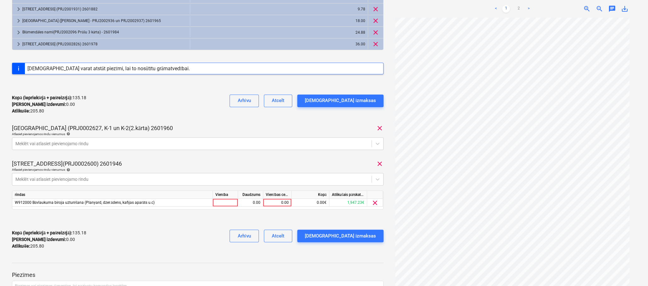
click at [190, 166] on div "[STREET_ADDRESS](PRJ0002600) 2601946 clear" at bounding box center [198, 164] width 372 height 8
click at [274, 204] on div "0.00" at bounding box center [277, 203] width 23 height 8
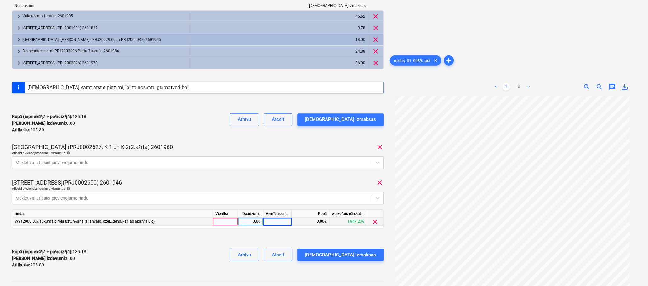
scroll to position [27, 0]
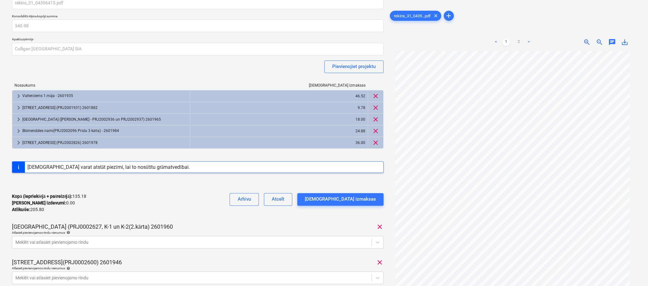
click at [529, 41] on link ">" at bounding box center [529, 42] width 8 height 8
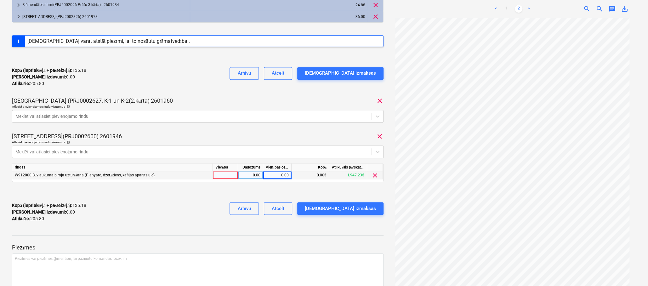
click at [281, 177] on div "0.00" at bounding box center [277, 175] width 23 height 8
type input "89.72"
click at [215, 217] on div "Kopā (iepriekšējā + pašreizējā) : 224.90 Kārtējie izdevumi : 89.72 Atlikušie : …" at bounding box center [198, 212] width 372 height 30
click at [345, 207] on div "[DEMOGRAPHIC_DATA] izmaksas" at bounding box center [340, 208] width 71 height 8
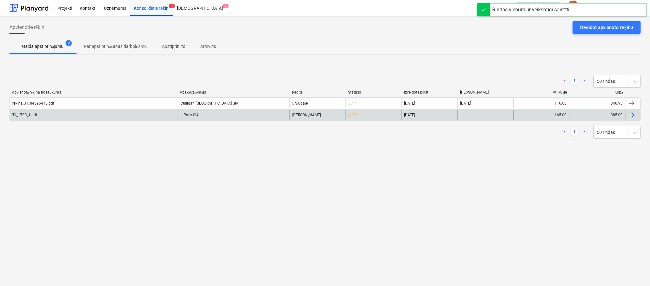
click at [22, 115] on div "TJ_1700_1.pdf" at bounding box center [24, 115] width 25 height 4
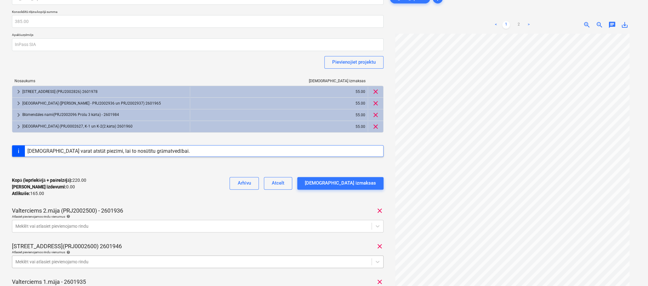
scroll to position [114, 0]
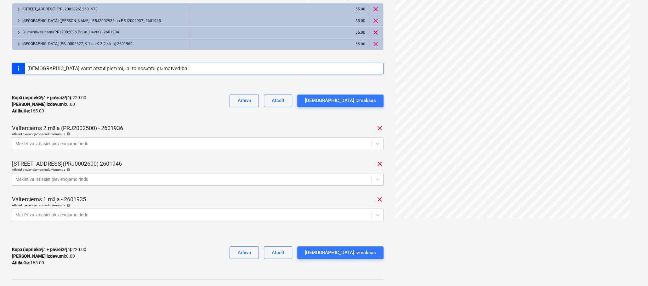
click at [134, 172] on body "Projekti Kontakti Uzņēmums Konsolidētie rēķini 1 Iesūtne 2 format_size keyboard…" at bounding box center [324, 29] width 648 height 286
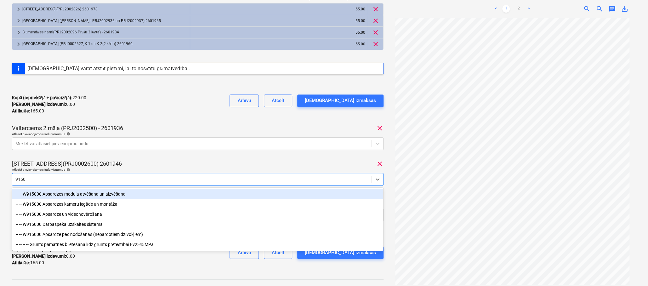
type input "91500"
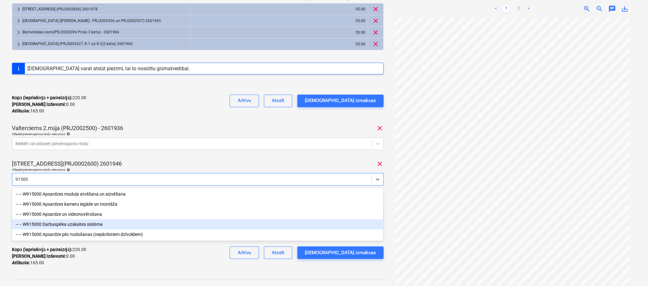
click at [77, 225] on div "-- -- W915000 Darbaspēka uzskaites sistēma" at bounding box center [197, 224] width 371 height 10
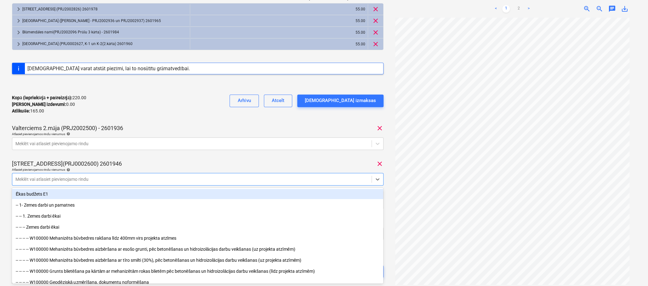
click at [287, 160] on div "[STREET_ADDRESS](PRJ0002600) 2601946 clear" at bounding box center [198, 164] width 372 height 8
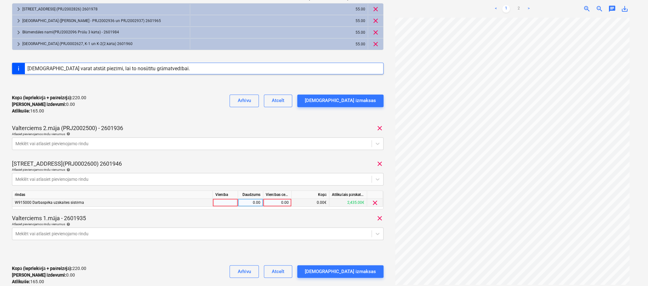
click at [281, 201] on div "0.00" at bounding box center [277, 203] width 23 height 8
click at [531, 9] on link ">" at bounding box center [529, 9] width 8 height 8
click at [497, 9] on link "<" at bounding box center [496, 9] width 8 height 8
click at [279, 205] on div "0.00" at bounding box center [277, 203] width 23 height 8
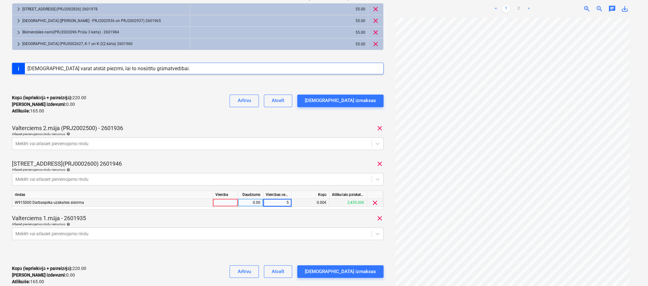
type input "55"
click at [316, 158] on div "TJ_1700_1.pdf Konsolidētā rēķina kopējā summa 385.00 Apakšuzņēmējs InPass SIA P…" at bounding box center [198, 100] width 372 height 381
click at [347, 270] on div "[DEMOGRAPHIC_DATA] izmaksas" at bounding box center [340, 271] width 71 height 8
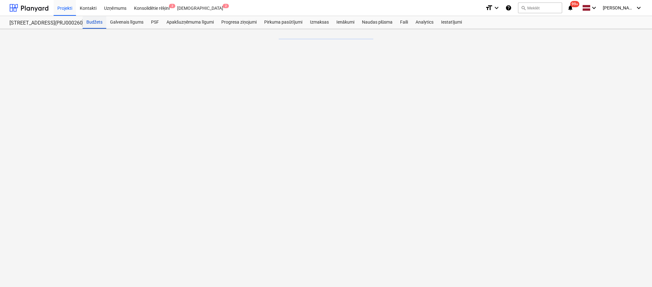
click at [95, 23] on div "Budžets" at bounding box center [95, 22] width 24 height 13
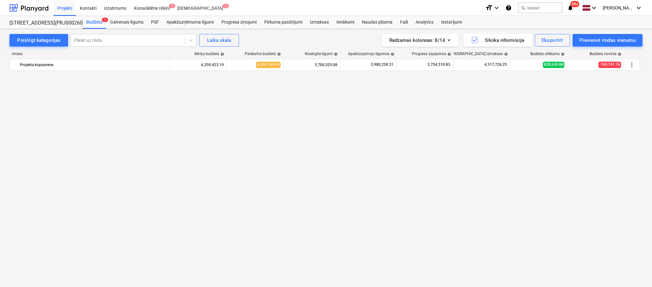
scroll to position [4096, 0]
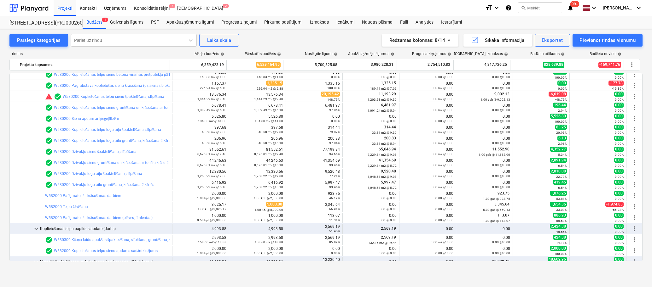
click at [4, 192] on div "Pārslēgt kategorijas Pāriet uz rindu Laika skala Redzamas kolonnas : 8/14 Sīkāk…" at bounding box center [326, 151] width 652 height 245
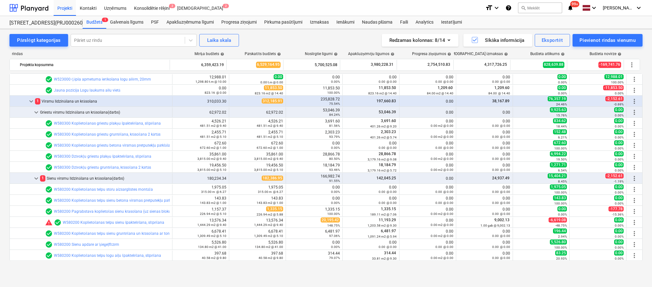
scroll to position [3812, 0]
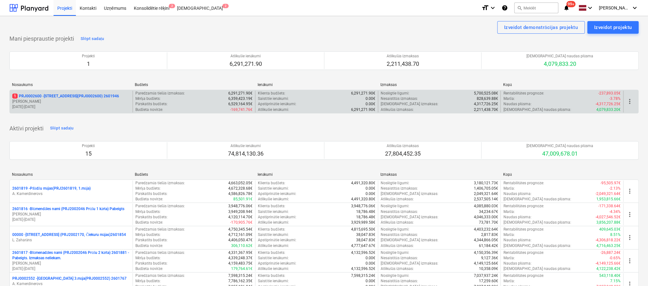
click at [65, 95] on p "1 PRJ0002600 - [STREET_ADDRESS](PRJ0002600) 2601946" at bounding box center [65, 96] width 107 height 5
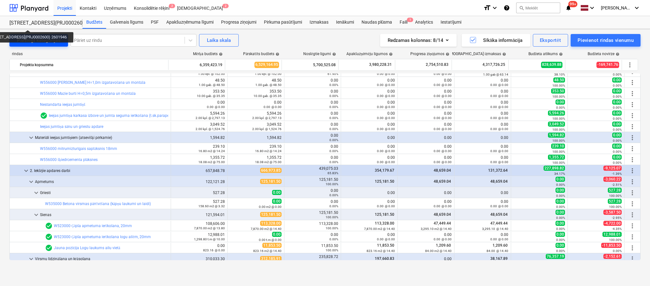
scroll to position [3875, 0]
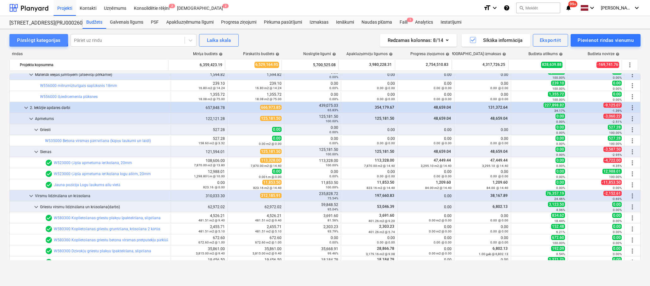
click at [36, 38] on div "Pārslēgt kategorijas" at bounding box center [38, 40] width 43 height 8
click at [48, 40] on div "Pārslēgt kategorijas" at bounding box center [38, 40] width 43 height 8
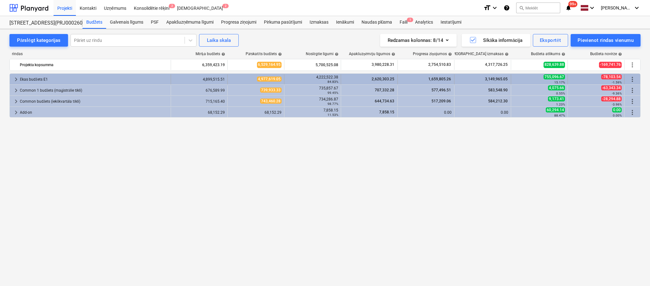
click at [16, 77] on span "keyboard_arrow_right" at bounding box center [16, 80] width 8 height 8
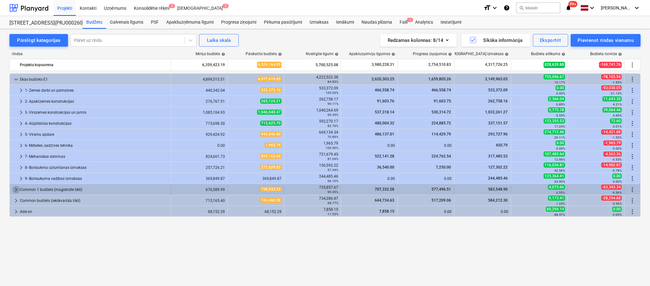
click at [14, 188] on span "keyboard_arrow_right" at bounding box center [16, 190] width 8 height 8
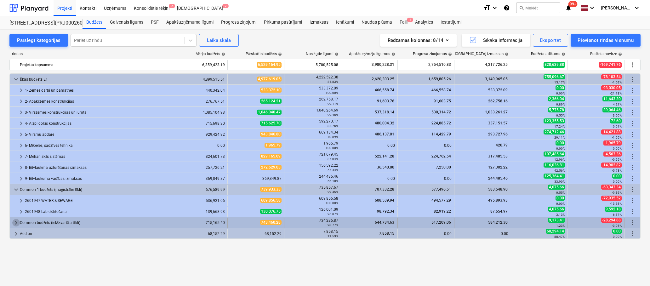
click at [15, 221] on span "keyboard_arrow_right" at bounding box center [16, 223] width 8 height 8
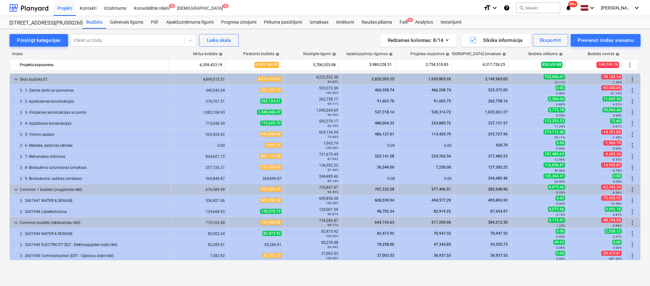
scroll to position [23, 0]
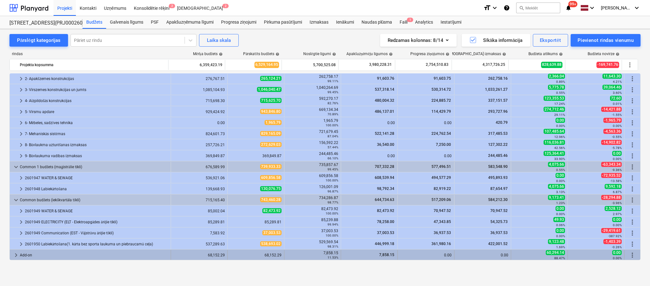
click at [16, 254] on span "keyboard_arrow_right" at bounding box center [16, 255] width 8 height 8
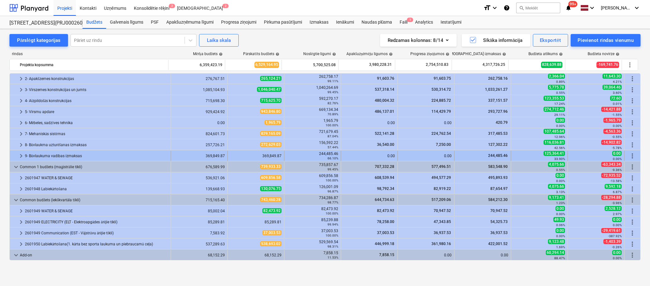
click at [22, 155] on span "keyboard_arrow_right" at bounding box center [21, 156] width 8 height 8
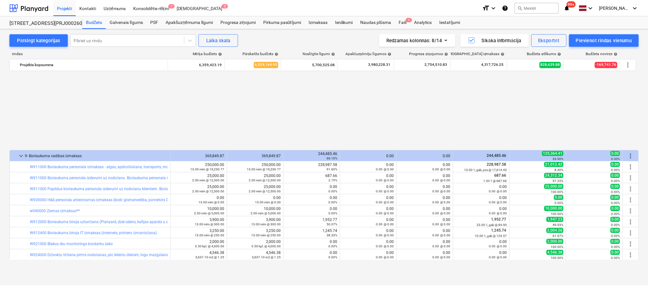
scroll to position [117, 0]
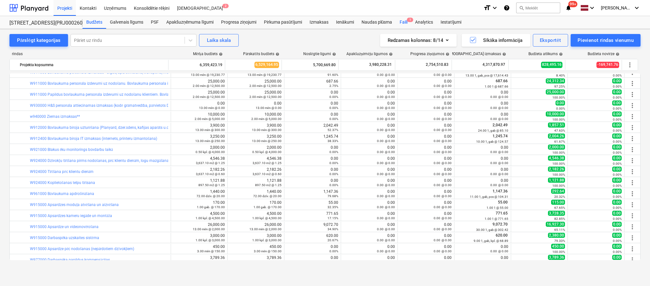
click at [404, 21] on div "Faili 1" at bounding box center [403, 22] width 15 height 13
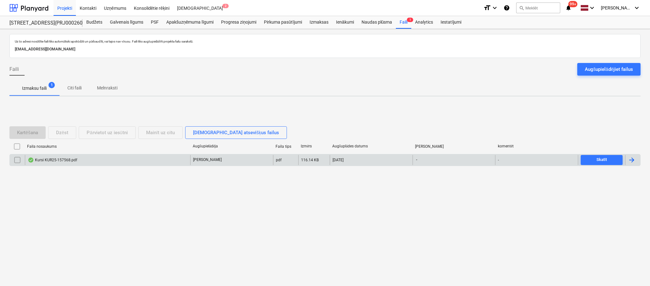
click at [54, 156] on div "Kursi KUR25-157568.pdf" at bounding box center [107, 160] width 165 height 10
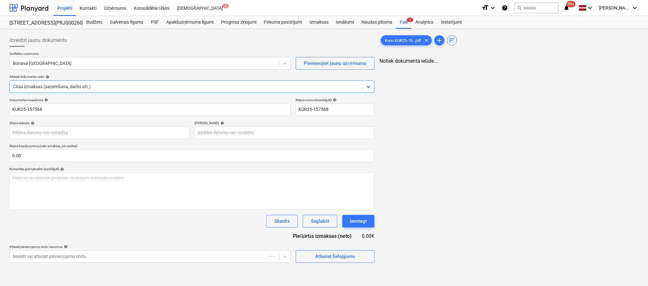
type input "KUR25-157568"
click at [108, 63] on div at bounding box center [144, 63] width 263 height 6
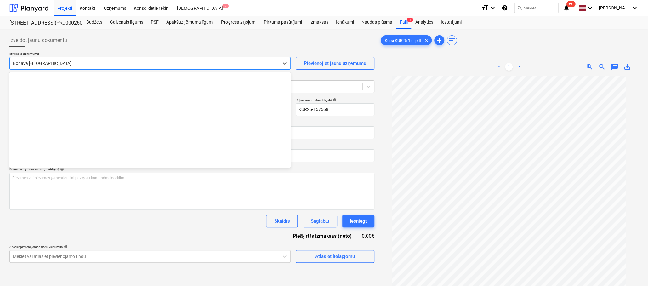
scroll to position [871, 0]
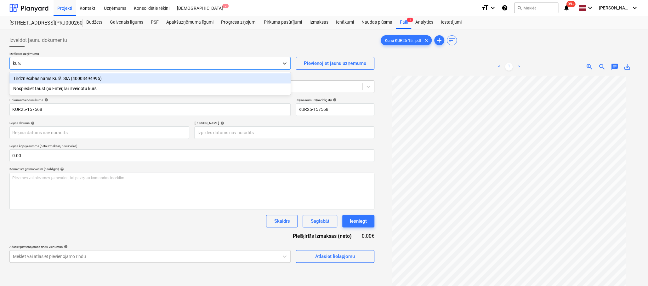
type input "kurši"
click at [148, 79] on div "Tirdzniecības nams Kurši SIA (40003494995)" at bounding box center [149, 78] width 281 height 10
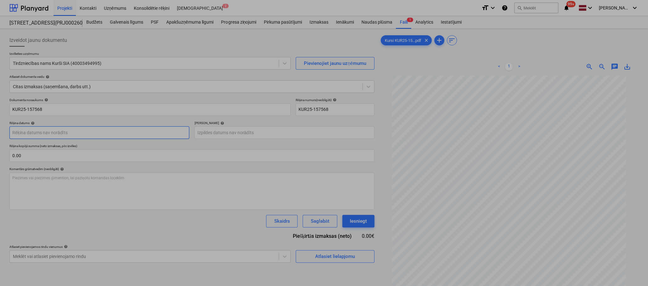
click at [152, 131] on body "Projekti Kontakti Uzņēmums Konsolidētie rēķini Iesūtne 2 format_size keyboard_a…" at bounding box center [324, 143] width 648 height 286
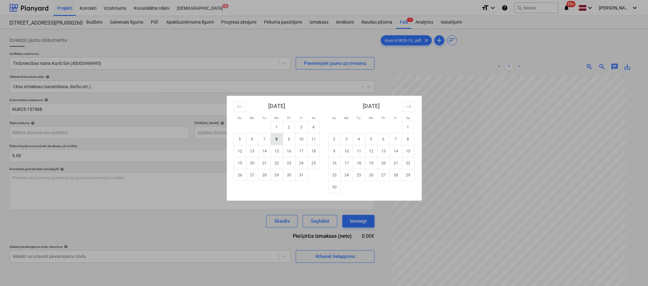
click at [276, 139] on td "8" at bounding box center [277, 139] width 12 height 12
type input "[DATE]"
click at [264, 135] on body "Projekti Kontakti Uzņēmums Konsolidētie rēķini Iesūtne 2 format_size keyboard_a…" at bounding box center [324, 143] width 648 height 286
click at [410, 108] on icon "Move forward to switch to the next month." at bounding box center [408, 107] width 6 height 6
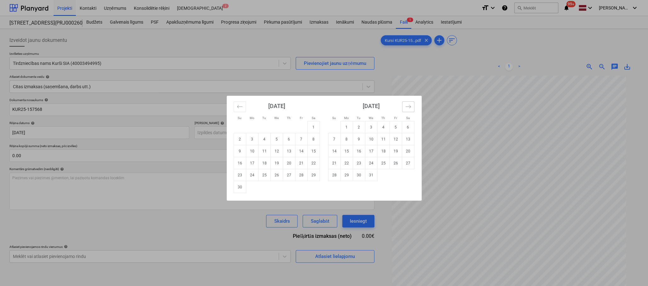
click at [410, 108] on icon "Move forward to switch to the next month." at bounding box center [408, 107] width 6 height 6
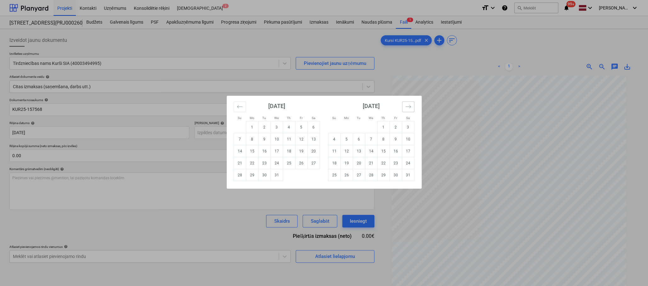
click at [410, 108] on icon "Move forward to switch to the next month." at bounding box center [408, 107] width 6 height 6
click at [381, 128] on td "5" at bounding box center [383, 127] width 12 height 12
type input "05 Feb 2026"
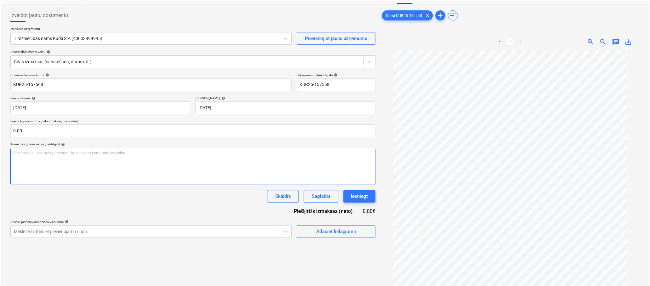
scroll to position [63, 0]
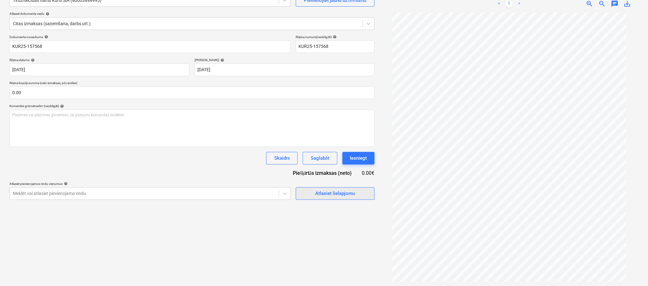
click at [324, 194] on div "Atlasiet lielapjomu" at bounding box center [335, 193] width 40 height 8
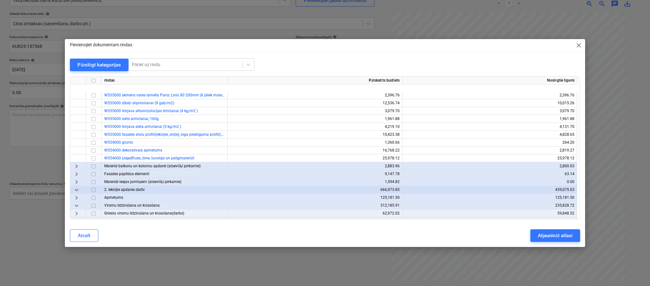
scroll to position [158, 0]
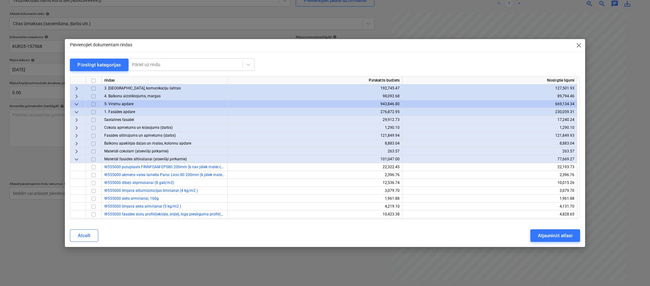
click at [77, 111] on span "keyboard_arrow_down" at bounding box center [77, 112] width 8 height 8
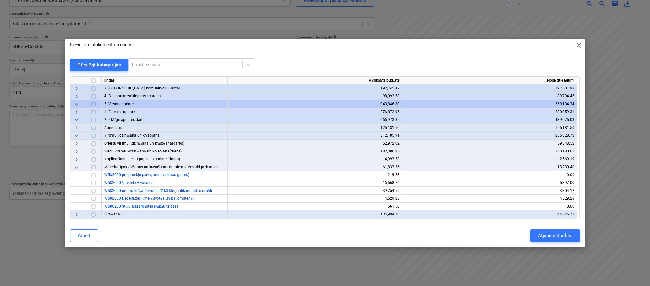
click at [78, 134] on span "keyboard_arrow_down" at bounding box center [77, 136] width 8 height 8
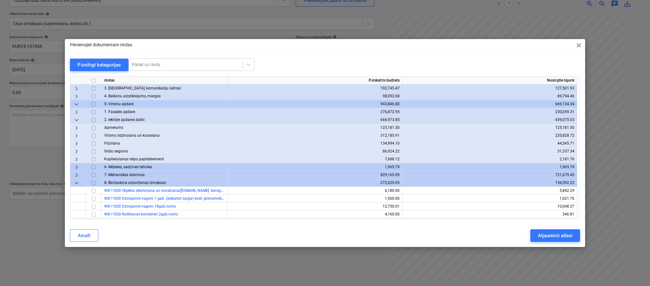
click at [77, 142] on span "keyboard_arrow_right" at bounding box center [77, 144] width 8 height 8
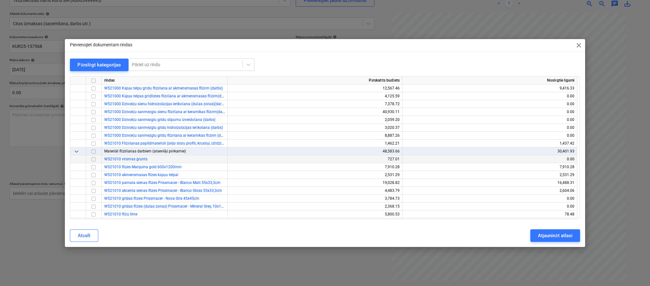
scroll to position [284, 0]
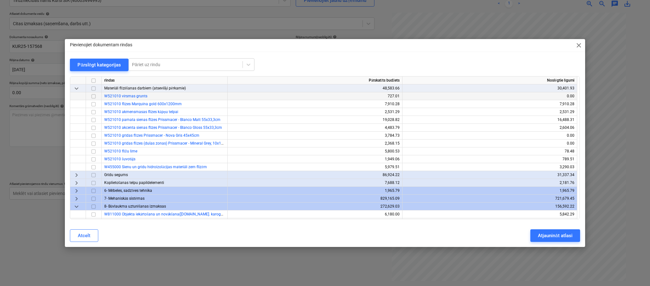
click at [94, 95] on input "checkbox" at bounding box center [94, 97] width 8 height 8
click at [549, 232] on div "Atjaunināt atlasi" at bounding box center [555, 236] width 34 height 8
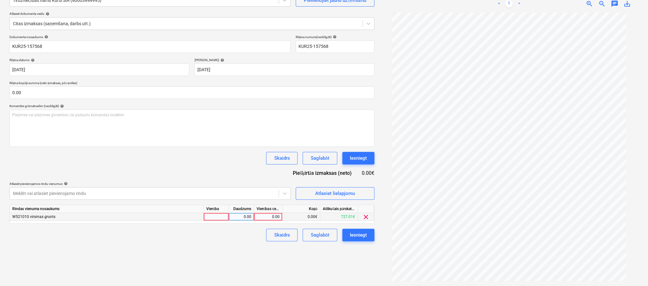
click at [270, 217] on div "0.00" at bounding box center [268, 217] width 23 height 8
type input "59"
drag, startPoint x: 238, startPoint y: 233, endPoint x: 296, endPoint y: 231, distance: 57.7
click at [239, 233] on div "Skaidrs Saglabāt Iesniegt" at bounding box center [191, 235] width 365 height 13
click at [360, 232] on div "Iesniegt" at bounding box center [358, 235] width 17 height 8
